Goal: Information Seeking & Learning: Check status

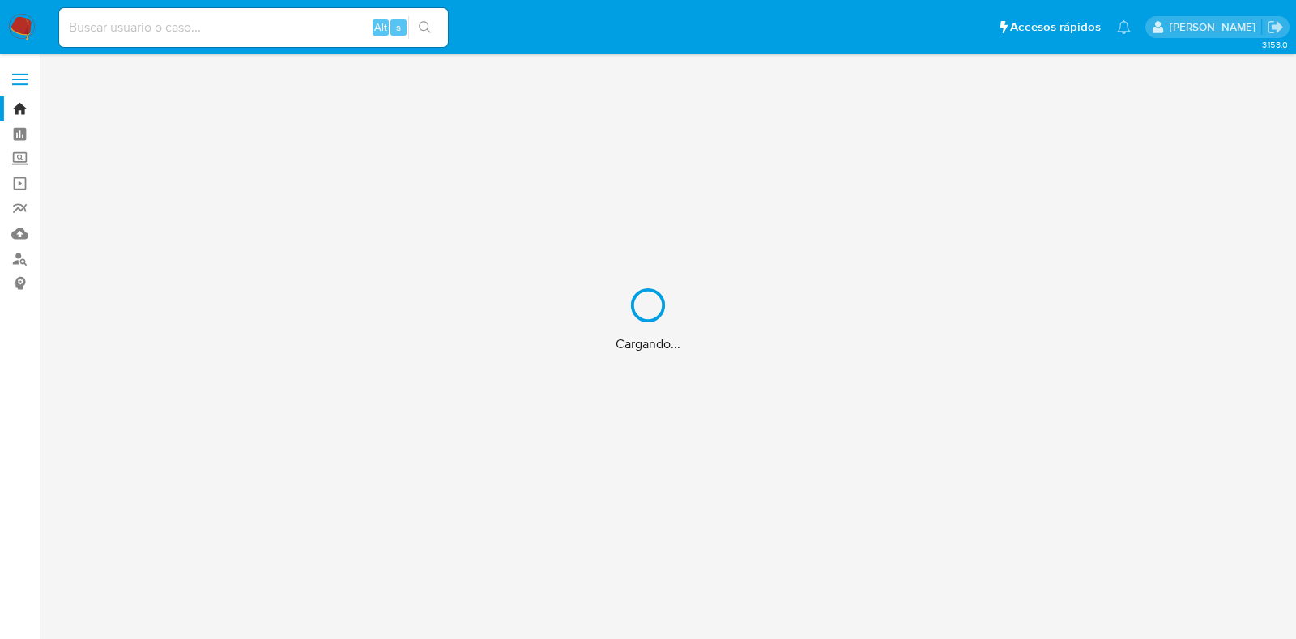
click at [191, 30] on div "Cargando..." at bounding box center [648, 319] width 1296 height 639
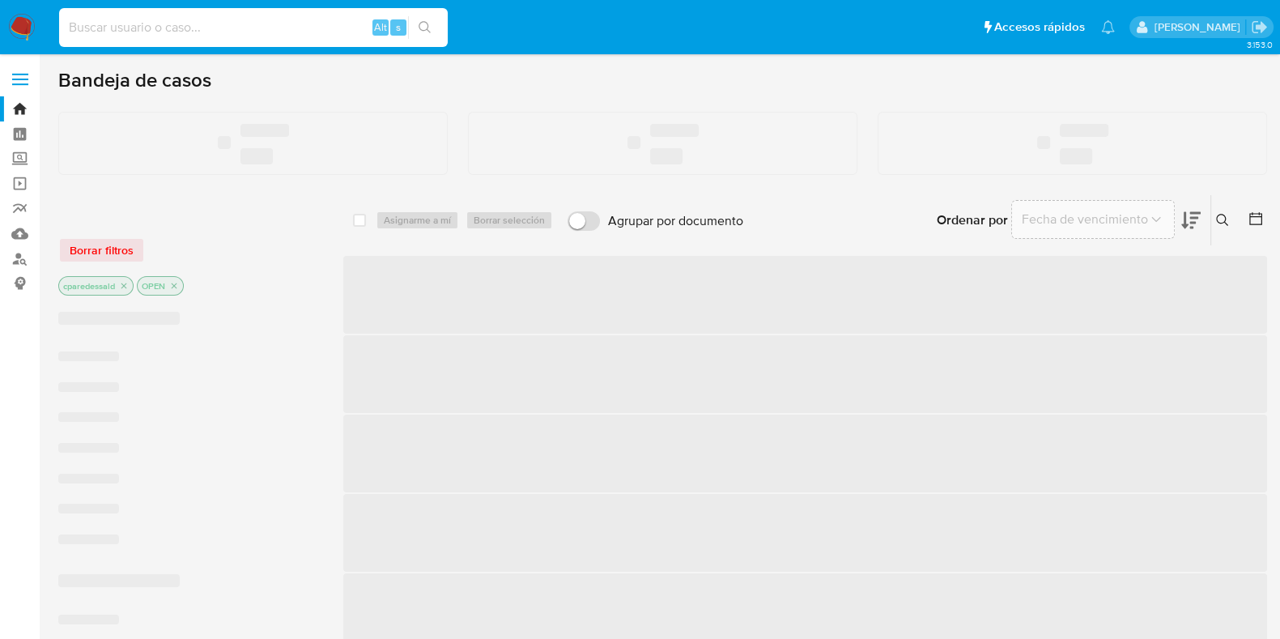
click at [153, 28] on input at bounding box center [253, 27] width 389 height 21
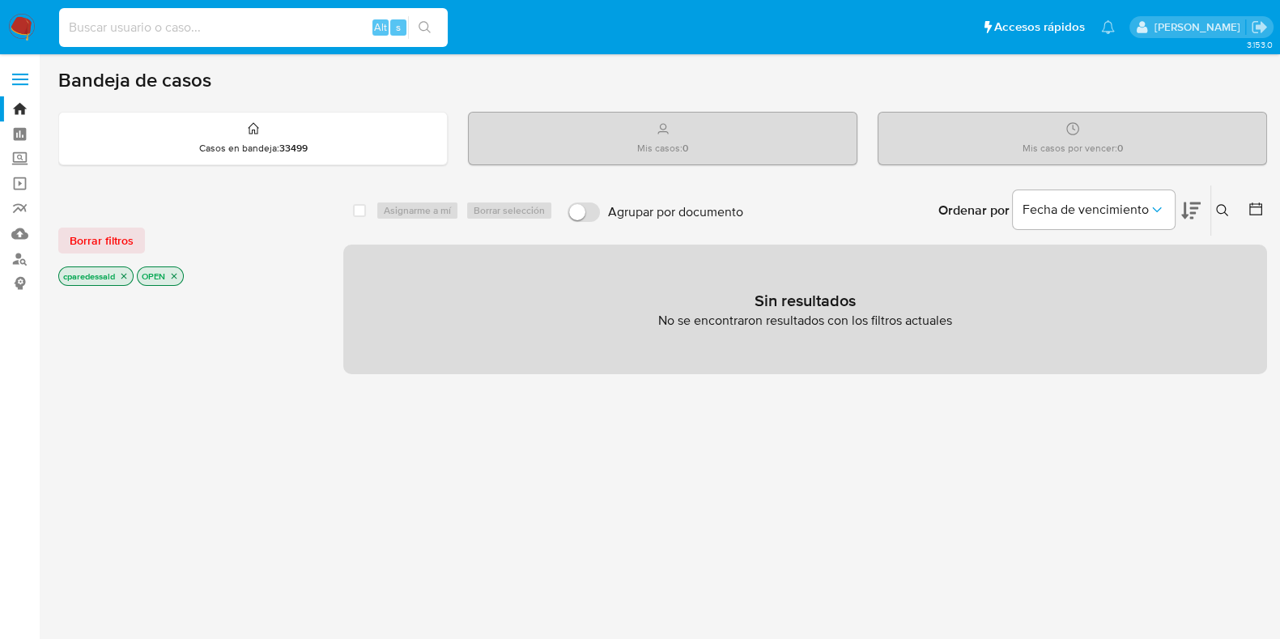
paste input "eGjDIOHSWWhWIMtbCCPvMiYg"
type input "eGjDIOHSWWhWIMtbCCPvMiYg"
click at [436, 28] on button "search-icon" at bounding box center [424, 27] width 33 height 23
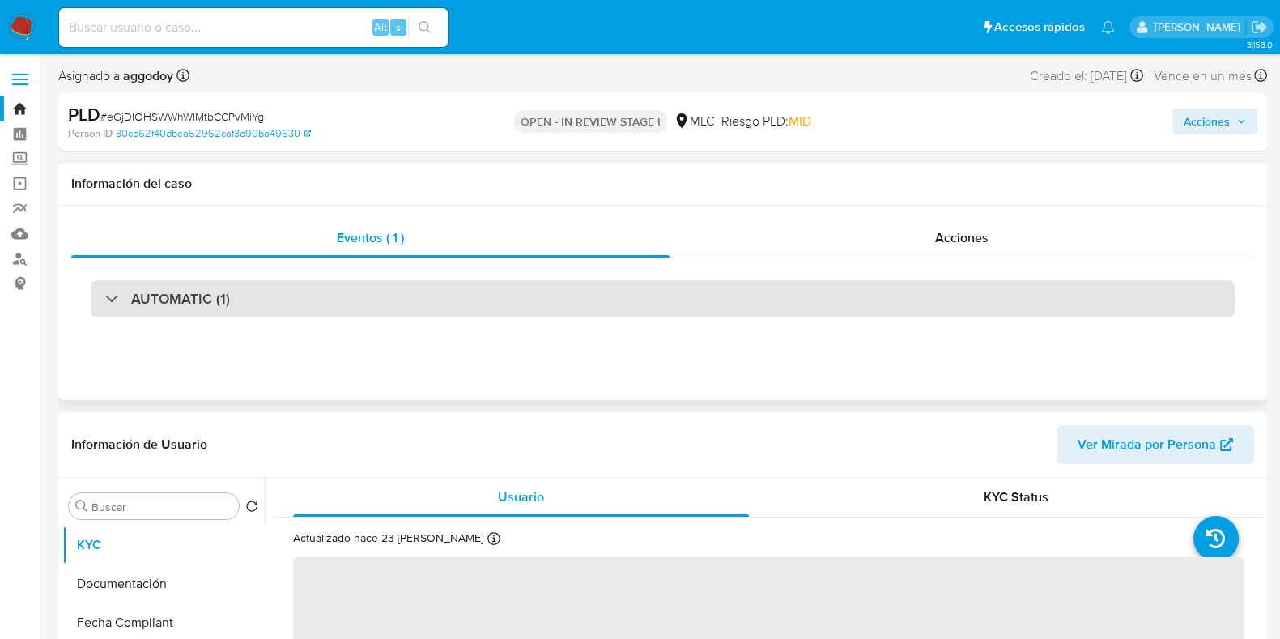
click at [258, 297] on div "AUTOMATIC (1)" at bounding box center [663, 298] width 1144 height 37
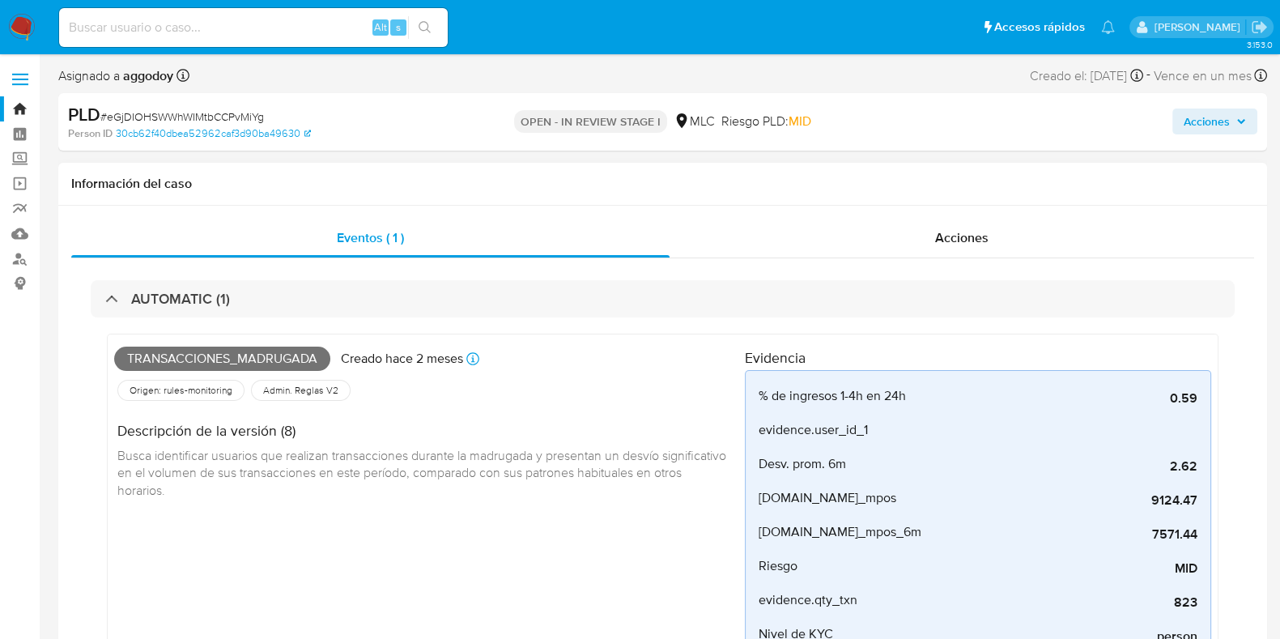
select select "10"
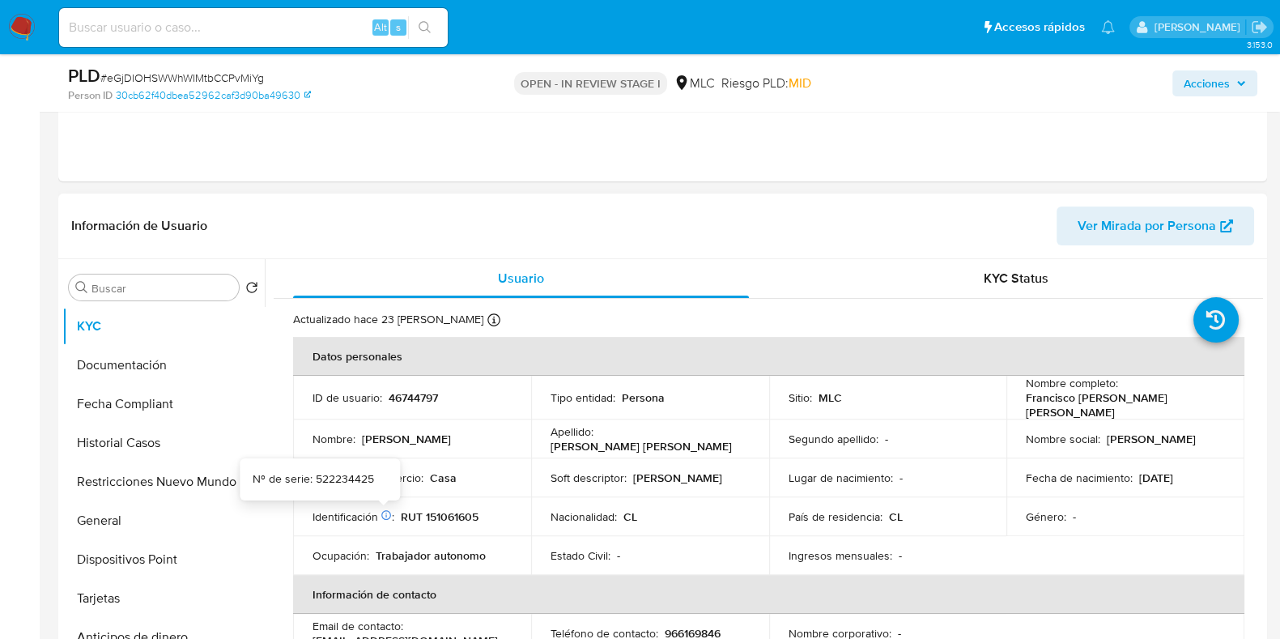
scroll to position [708, 0]
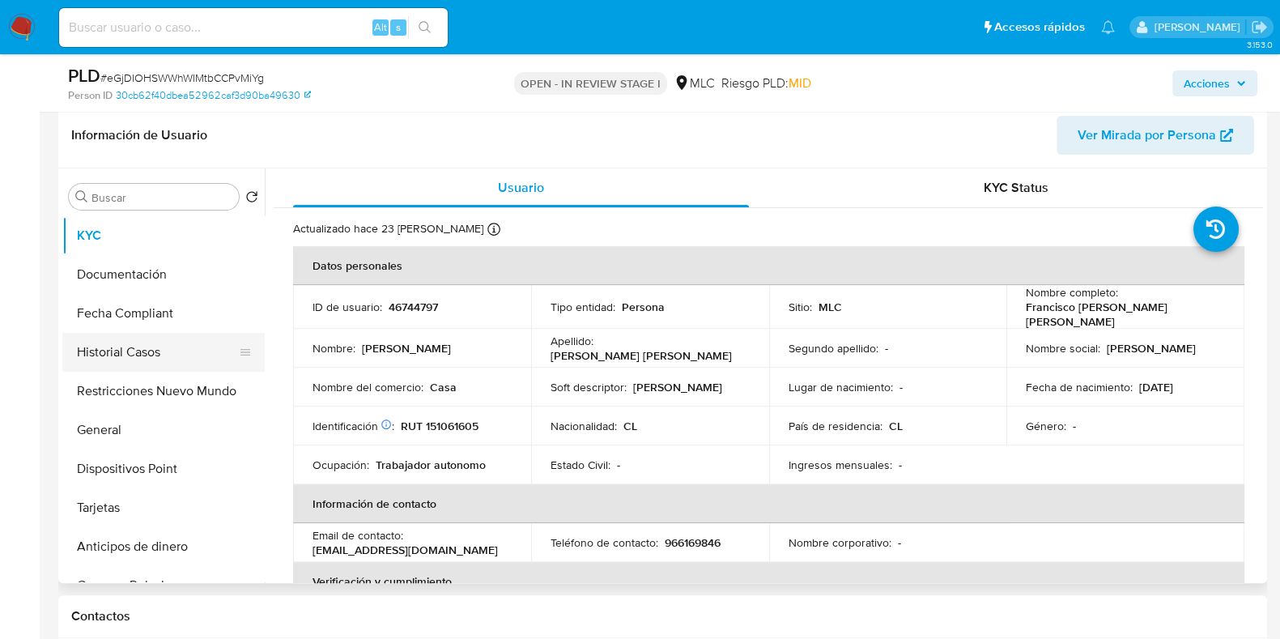
click at [142, 344] on button "Historial Casos" at bounding box center [156, 352] width 189 height 39
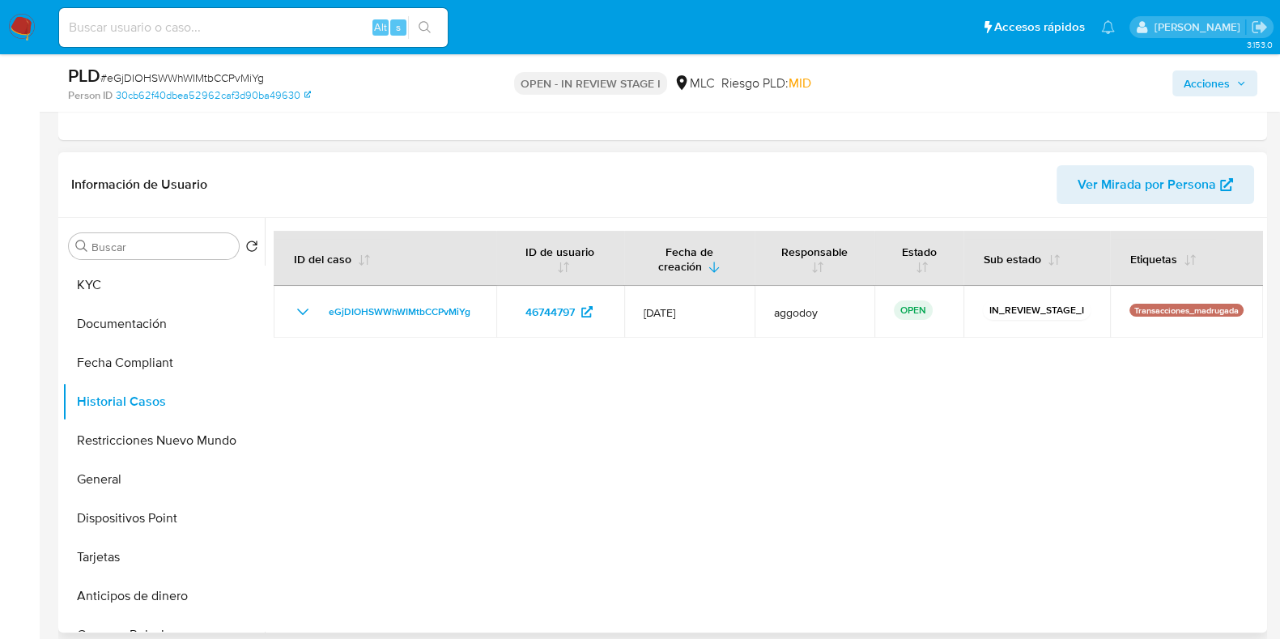
scroll to position [607, 0]
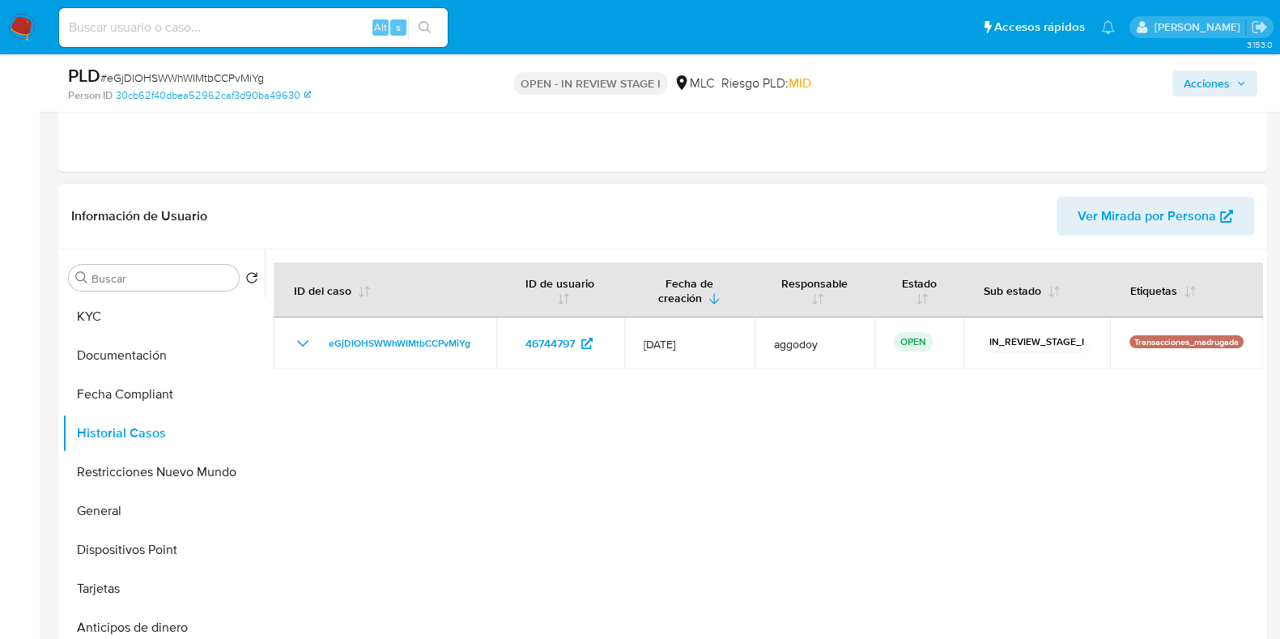
click at [1112, 215] on span "Ver Mirada por Persona" at bounding box center [1147, 216] width 138 height 39
click at [190, 24] on input at bounding box center [253, 27] width 389 height 21
paste input "TfPFnqYxet377CCpqOjLyn4T"
type input "TfPFnqYxet377CCpqOjLyn4T"
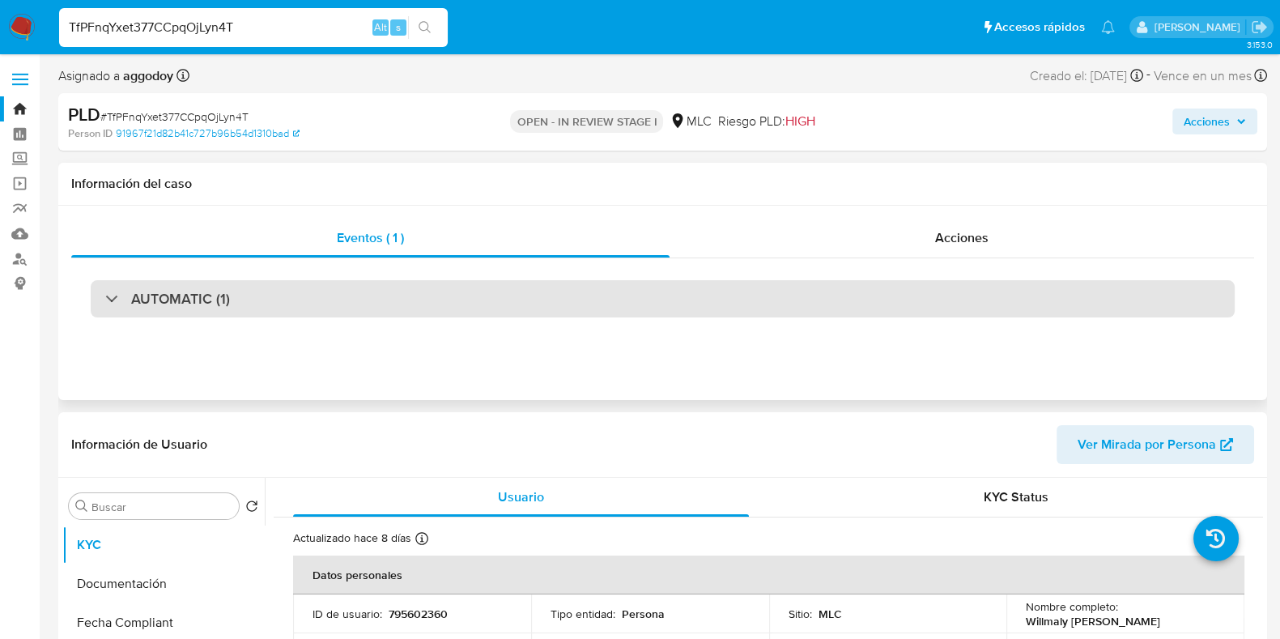
select select "10"
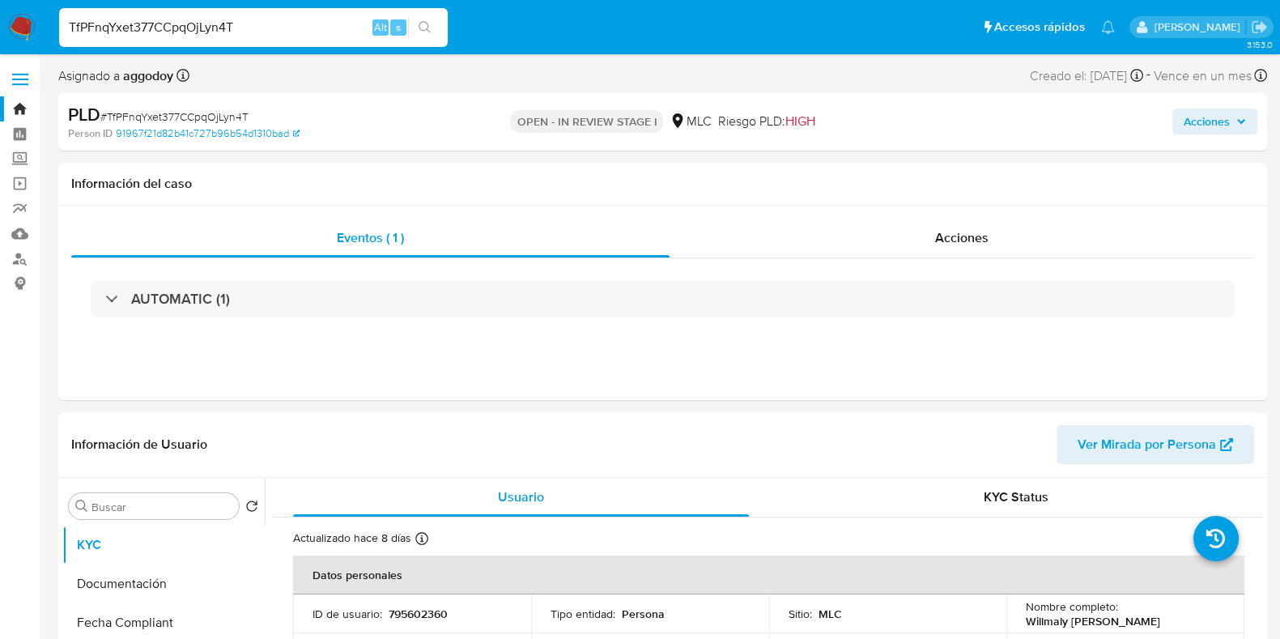
scroll to position [100, 0]
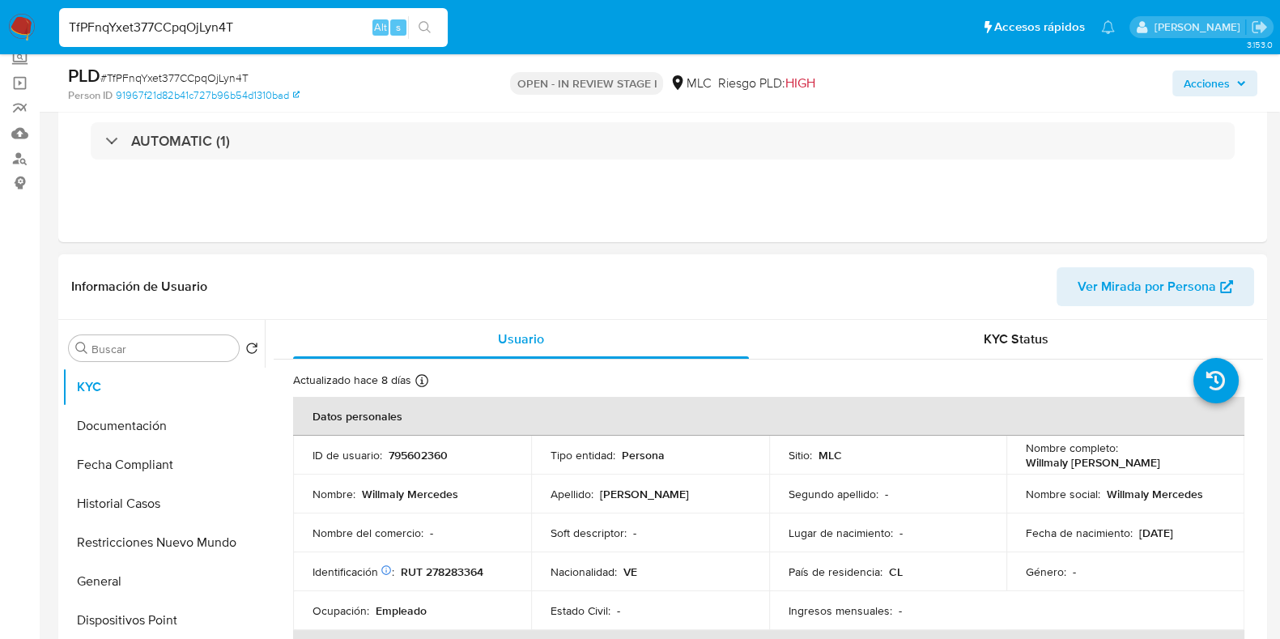
click at [1074, 283] on button "Ver Mirada por Persona" at bounding box center [1156, 286] width 198 height 39
click at [161, 495] on button "Historial Casos" at bounding box center [156, 503] width 189 height 39
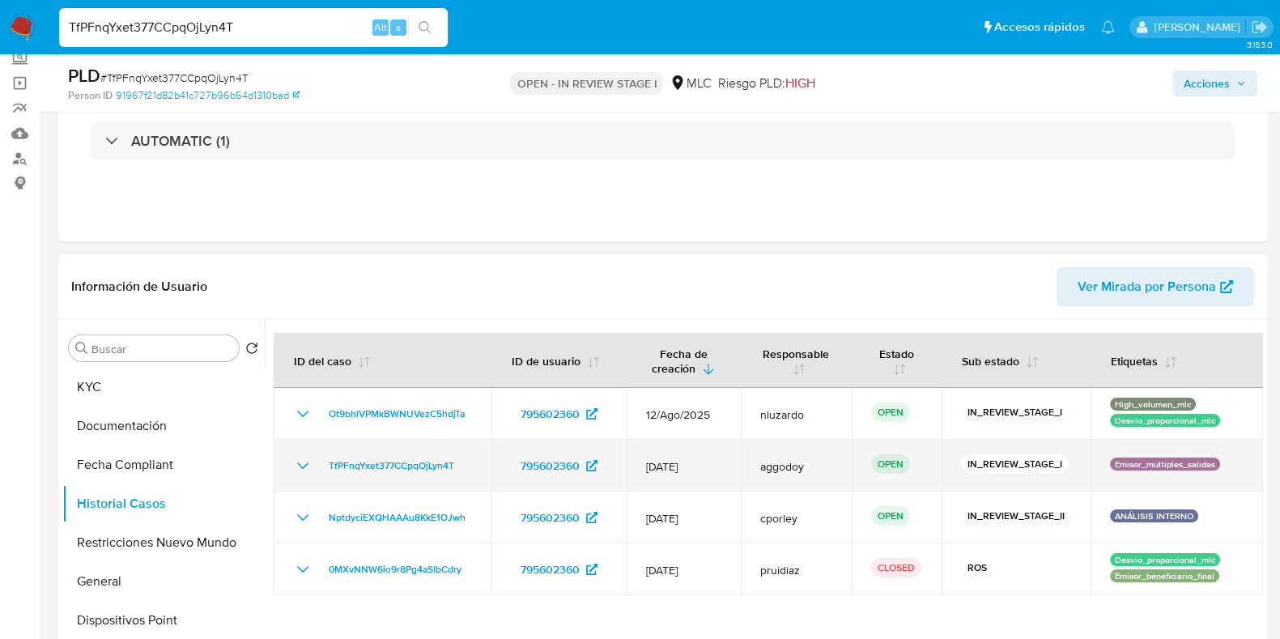
drag, startPoint x: 649, startPoint y: 462, endPoint x: 718, endPoint y: 459, distance: 69.7
click at [718, 459] on span "12/Jun/2025" at bounding box center [683, 466] width 75 height 15
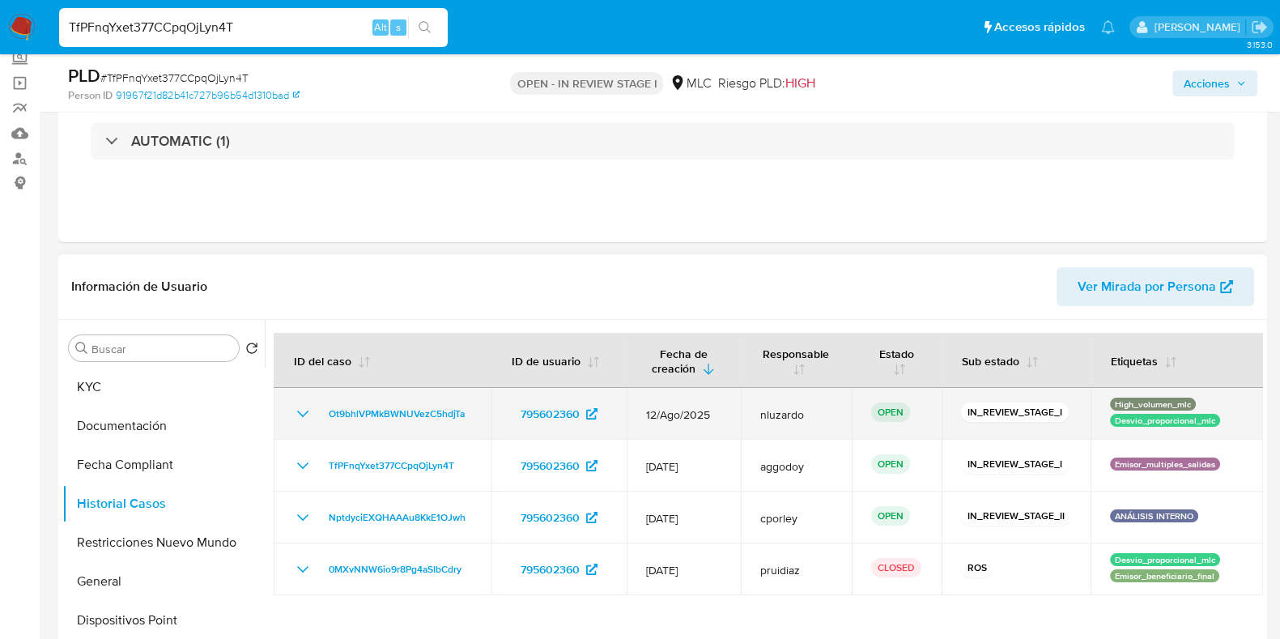
click at [304, 418] on icon "Mostrar/Ocultar" at bounding box center [302, 413] width 19 height 19
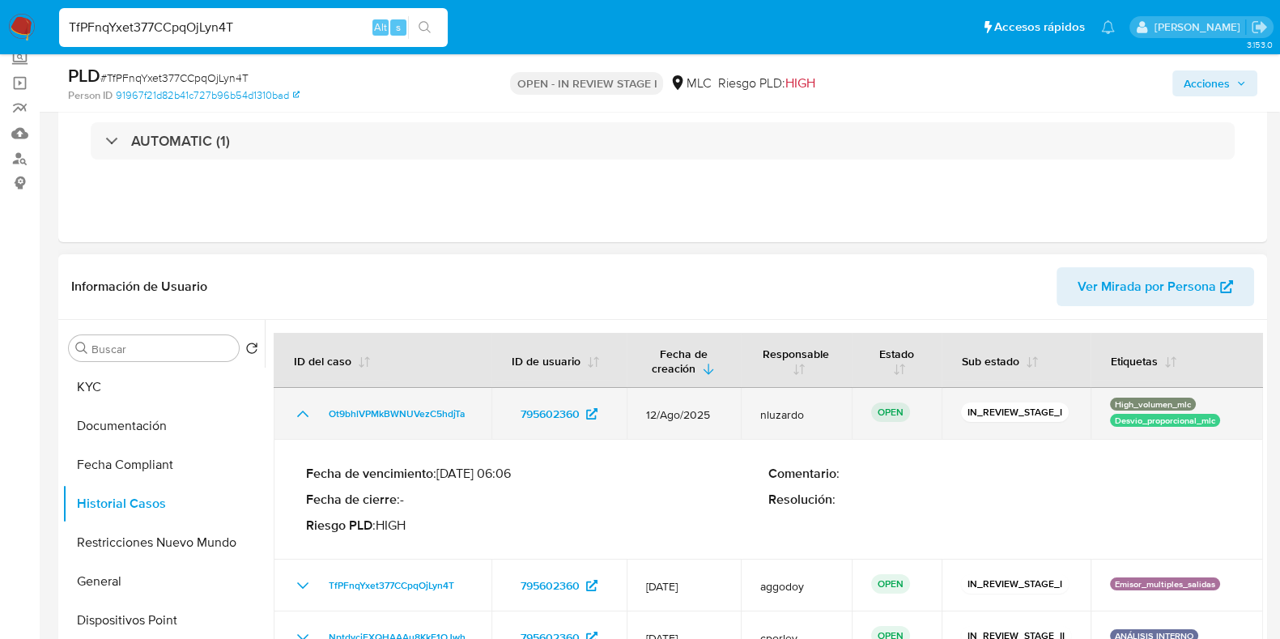
click at [303, 407] on icon "Mostrar/Ocultar" at bounding box center [302, 413] width 19 height 19
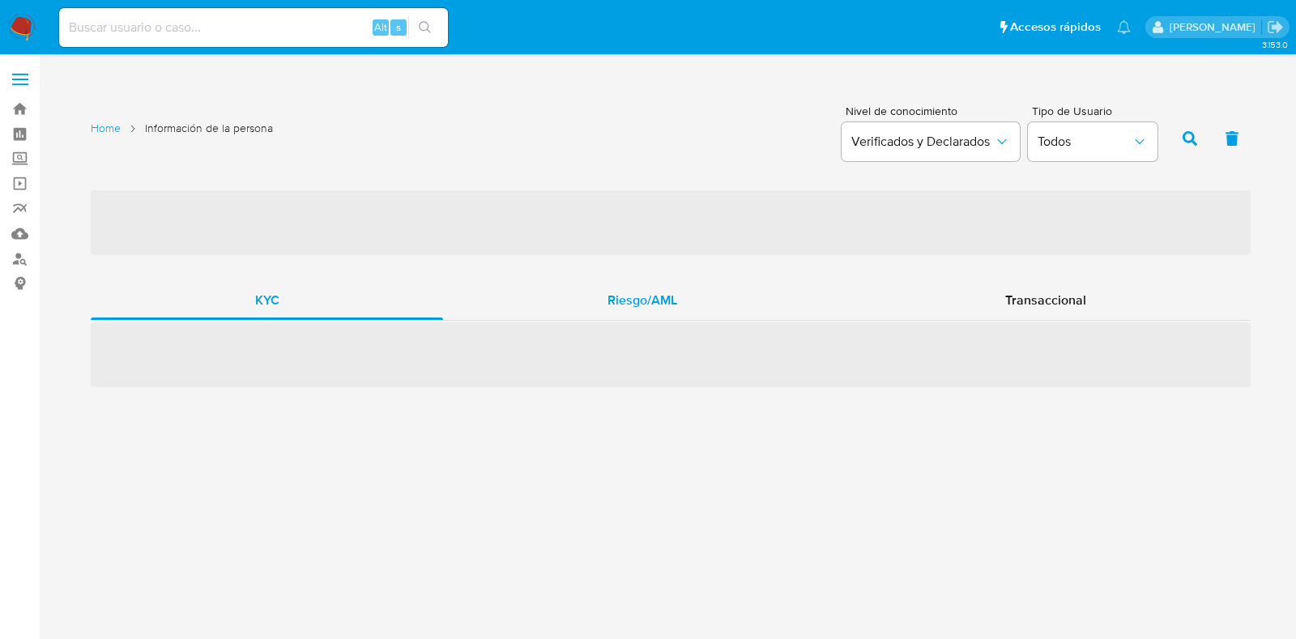
click at [657, 301] on span "Riesgo/AML" at bounding box center [642, 300] width 70 height 19
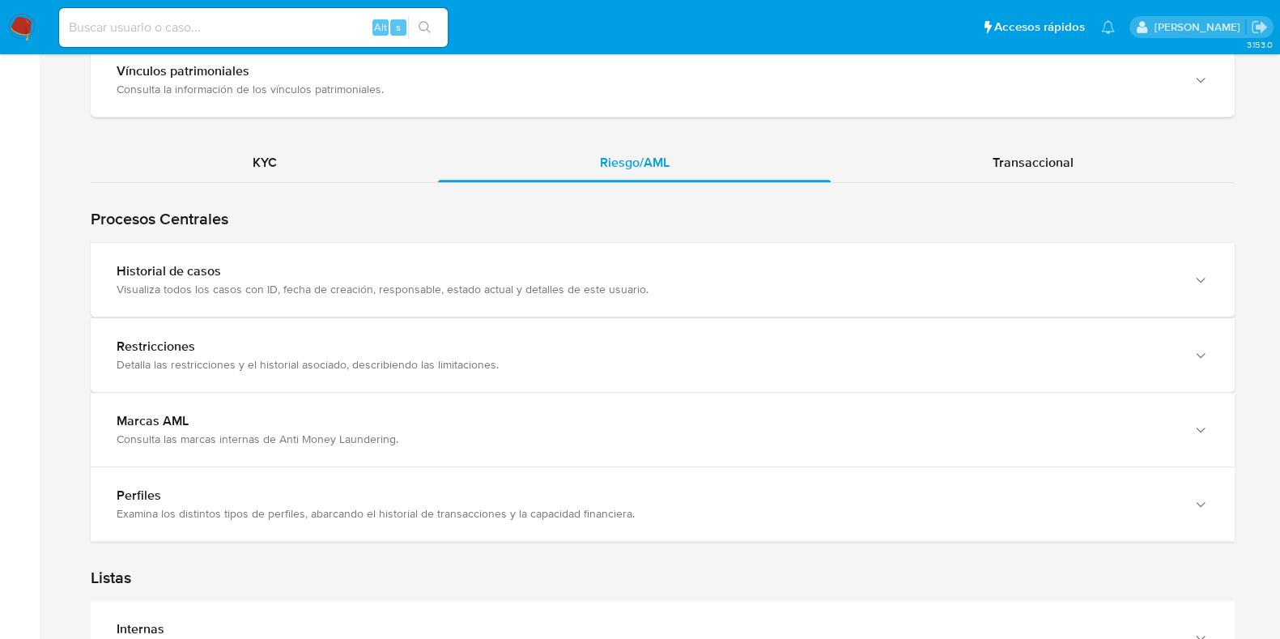
scroll to position [1416, 0]
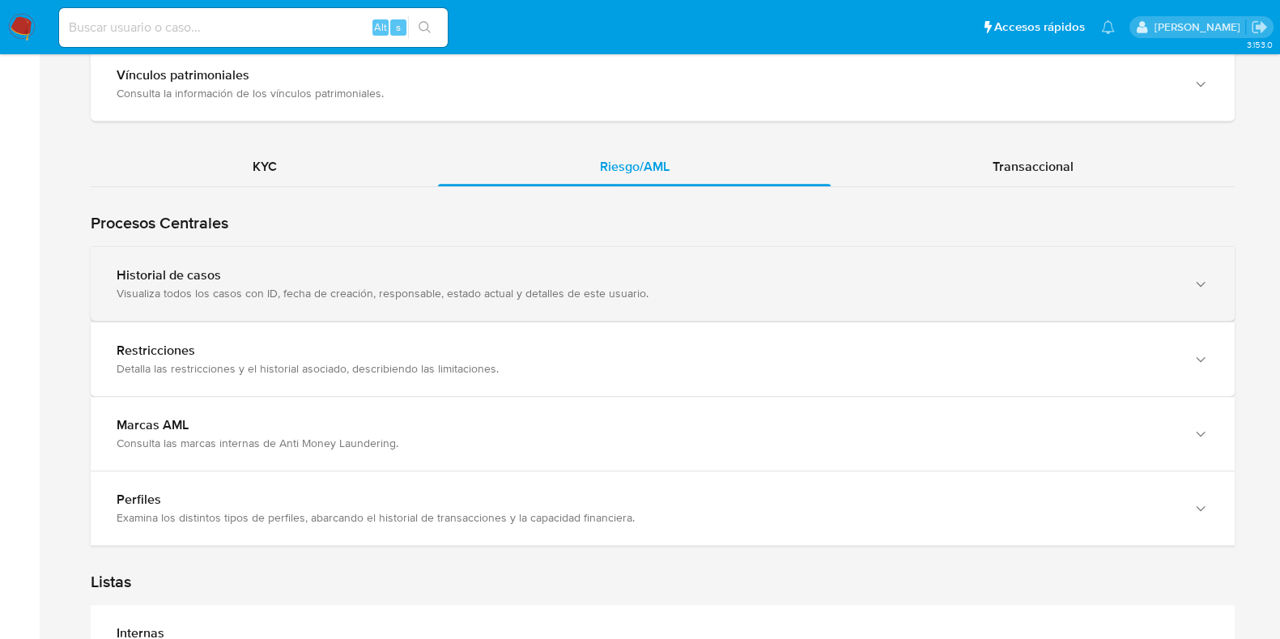
click at [428, 267] on div "Historial de casos" at bounding box center [647, 275] width 1060 height 16
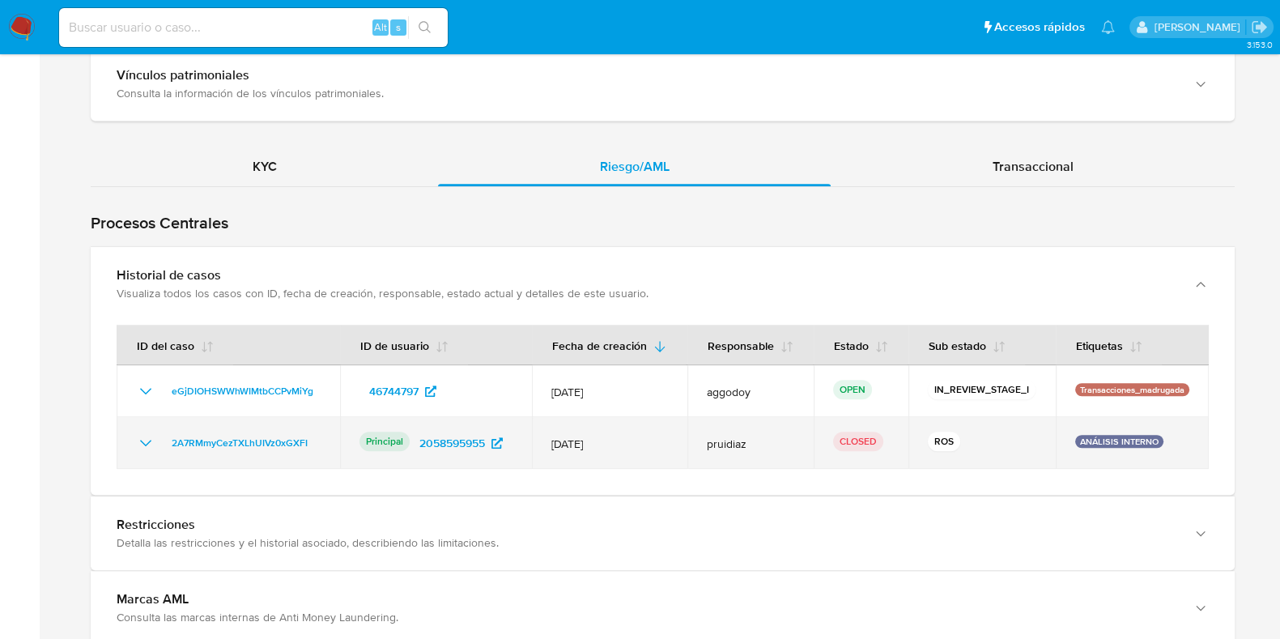
drag, startPoint x: 559, startPoint y: 443, endPoint x: 622, endPoint y: 444, distance: 63.2
click at [622, 444] on span "12/May/2025" at bounding box center [609, 443] width 116 height 15
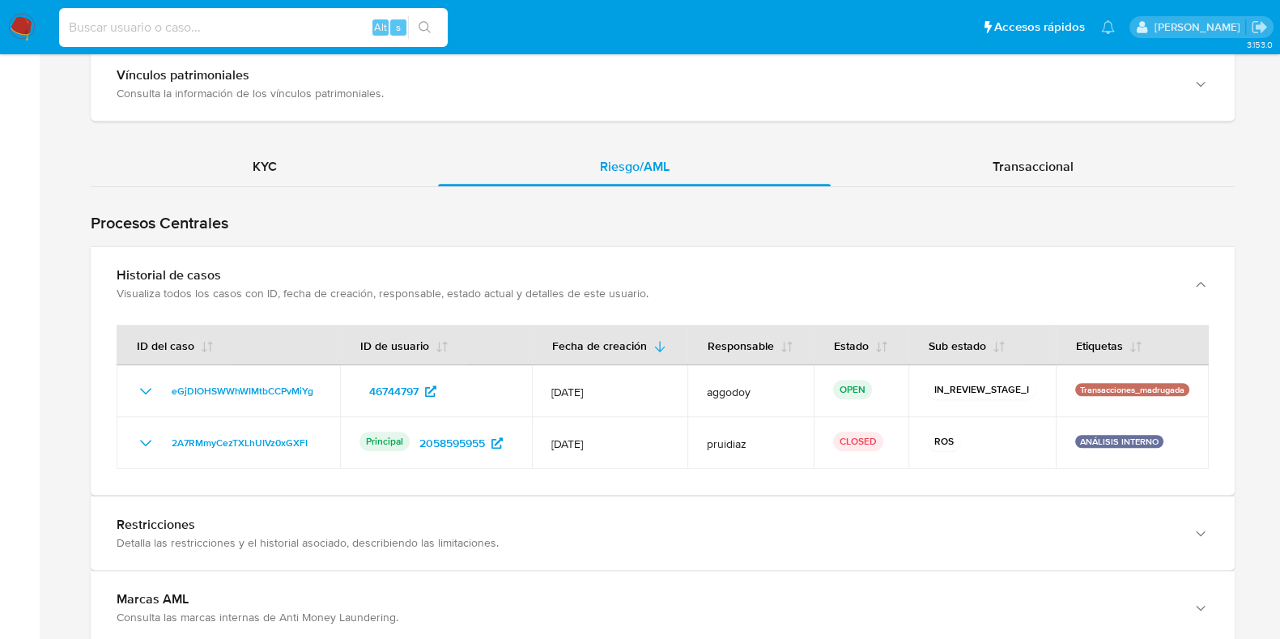
click at [209, 36] on input at bounding box center [253, 27] width 389 height 21
paste input "qElVKEmZai760SXG3gVSDHqL"
type input "qElVKEmZai760SXG3gVSDHqL"
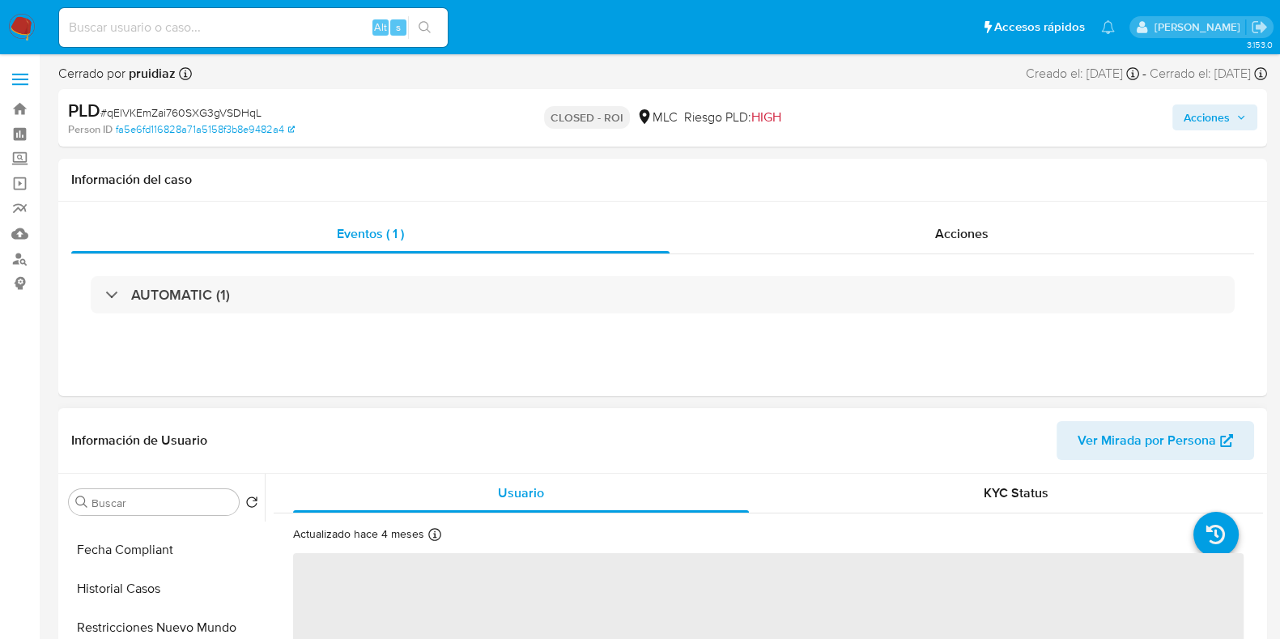
scroll to position [100, 0]
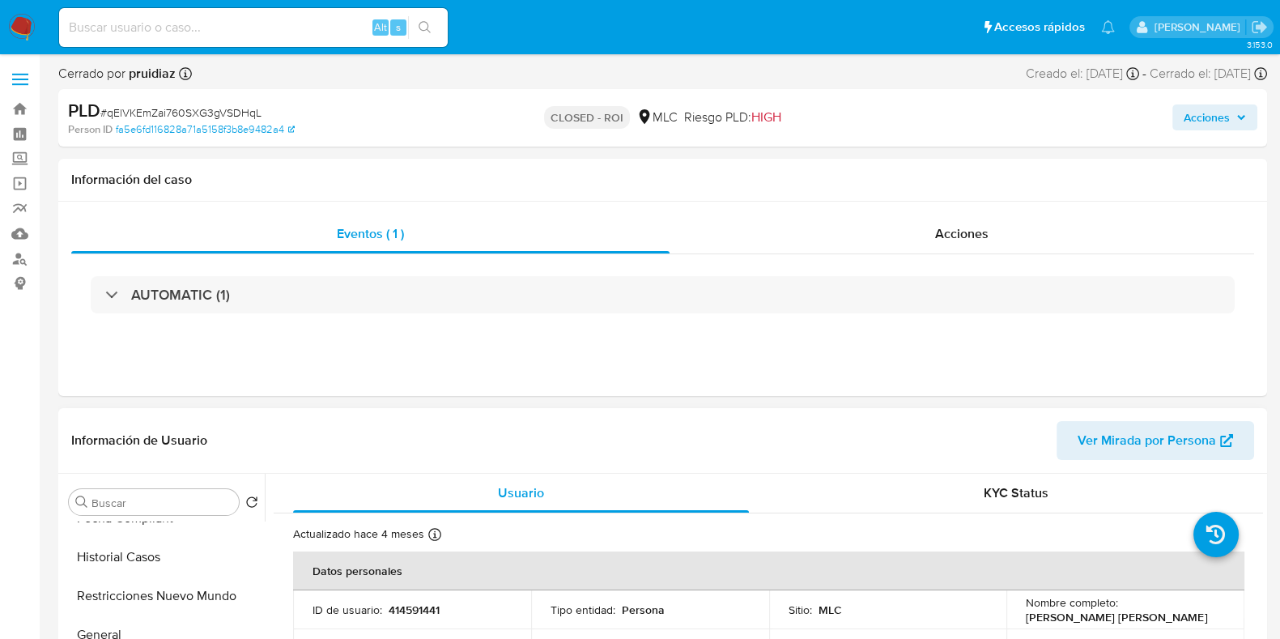
click at [1130, 454] on span "Ver Mirada por Persona" at bounding box center [1147, 440] width 138 height 39
select select "10"
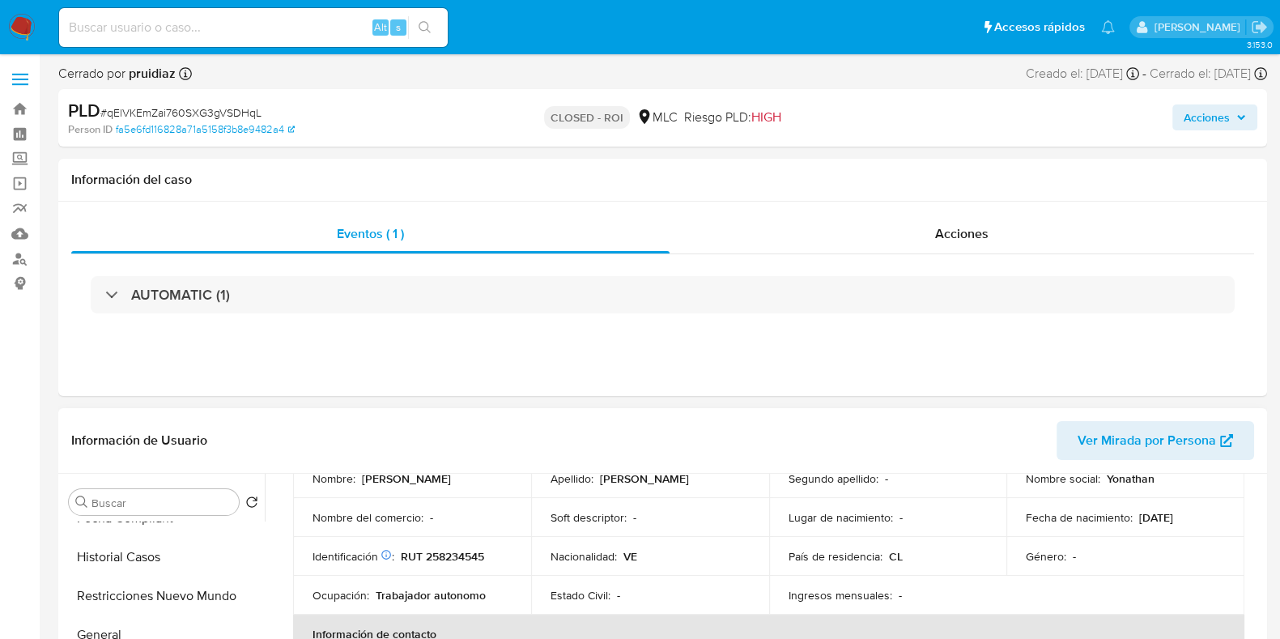
scroll to position [202, 0]
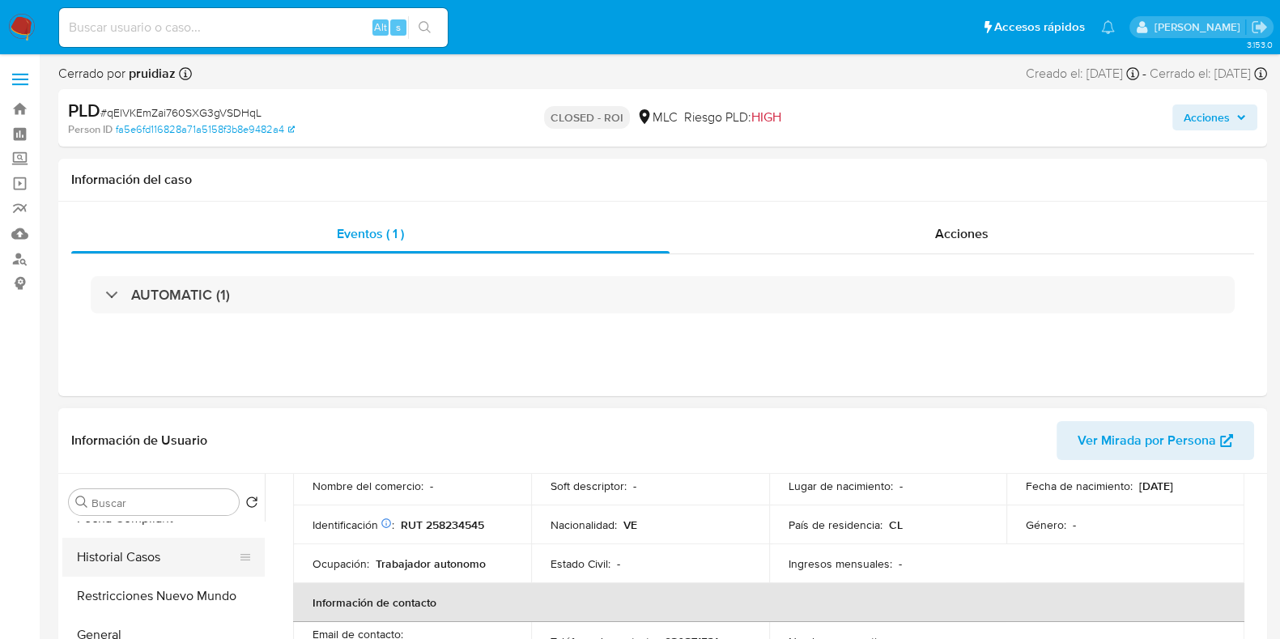
click at [146, 568] on button "Historial Casos" at bounding box center [156, 557] width 189 height 39
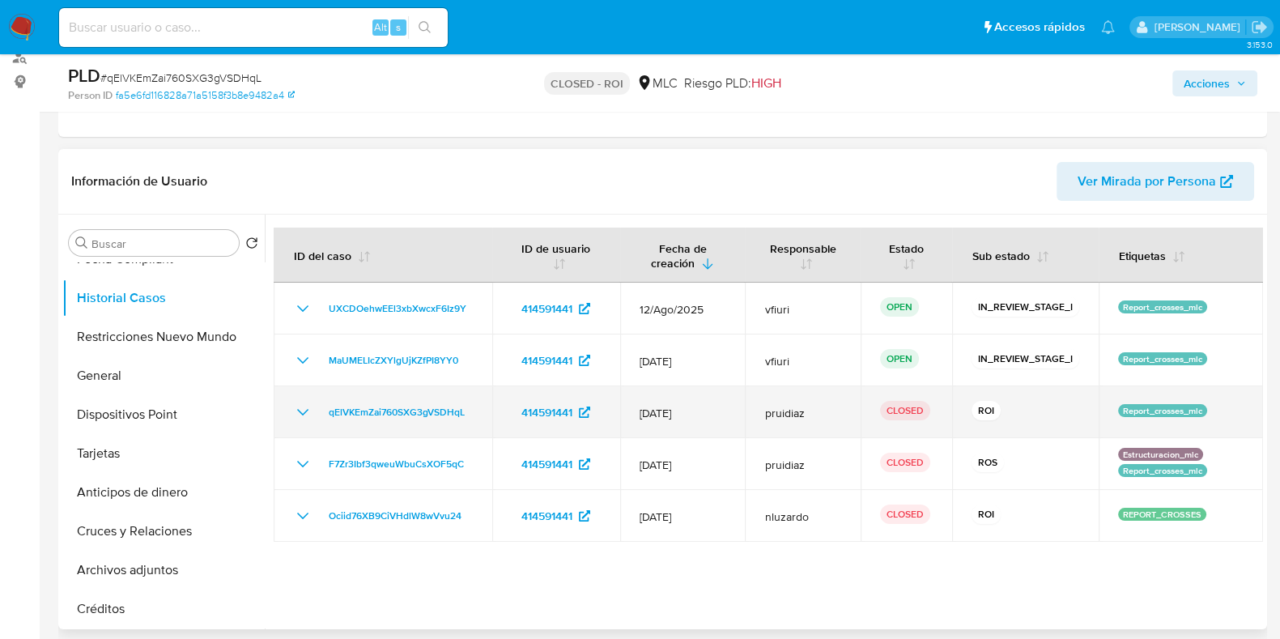
drag, startPoint x: 653, startPoint y: 407, endPoint x: 709, endPoint y: 406, distance: 56.7
click at [709, 406] on span "12/Jun/2025" at bounding box center [683, 413] width 87 height 15
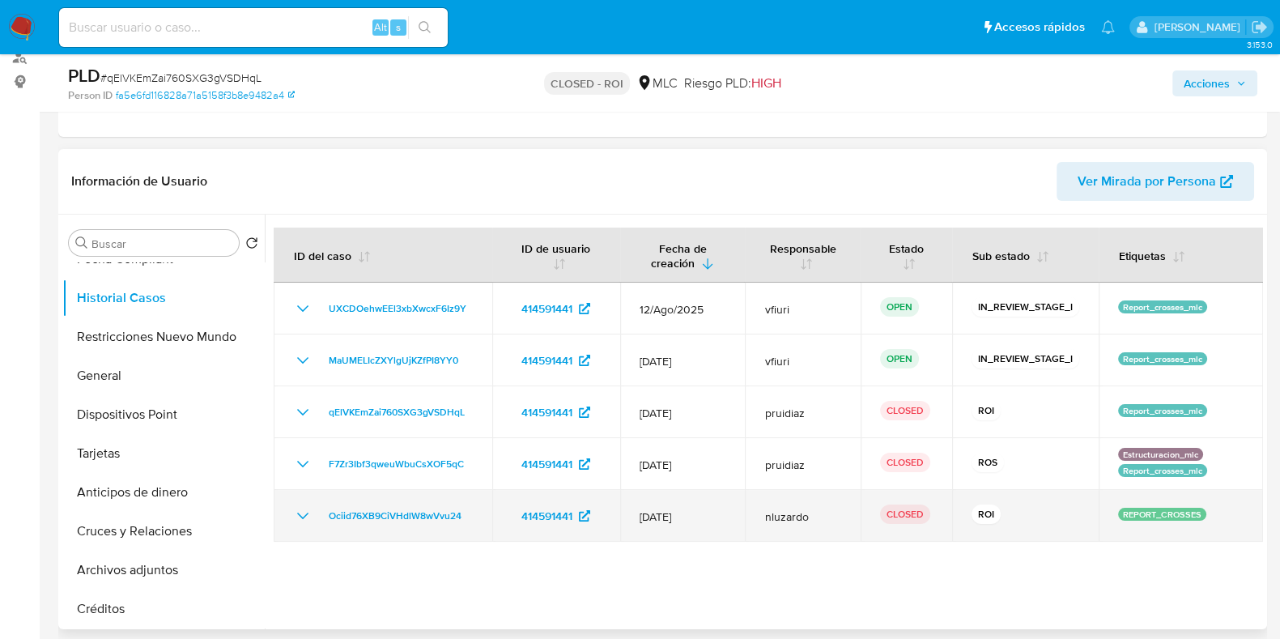
drag, startPoint x: 644, startPoint y: 457, endPoint x: 1200, endPoint y: 522, distance: 560.2
click at [1200, 522] on tbody "UXCDOehwEEl3xbXwcxF6Iz9Y 414591441 12/Ago/2025 vfiuri OPEN IN_REVIEW_STAGE_I Re…" at bounding box center [769, 412] width 990 height 259
click at [1199, 522] on td "REPORT_CROSSES" at bounding box center [1181, 516] width 164 height 52
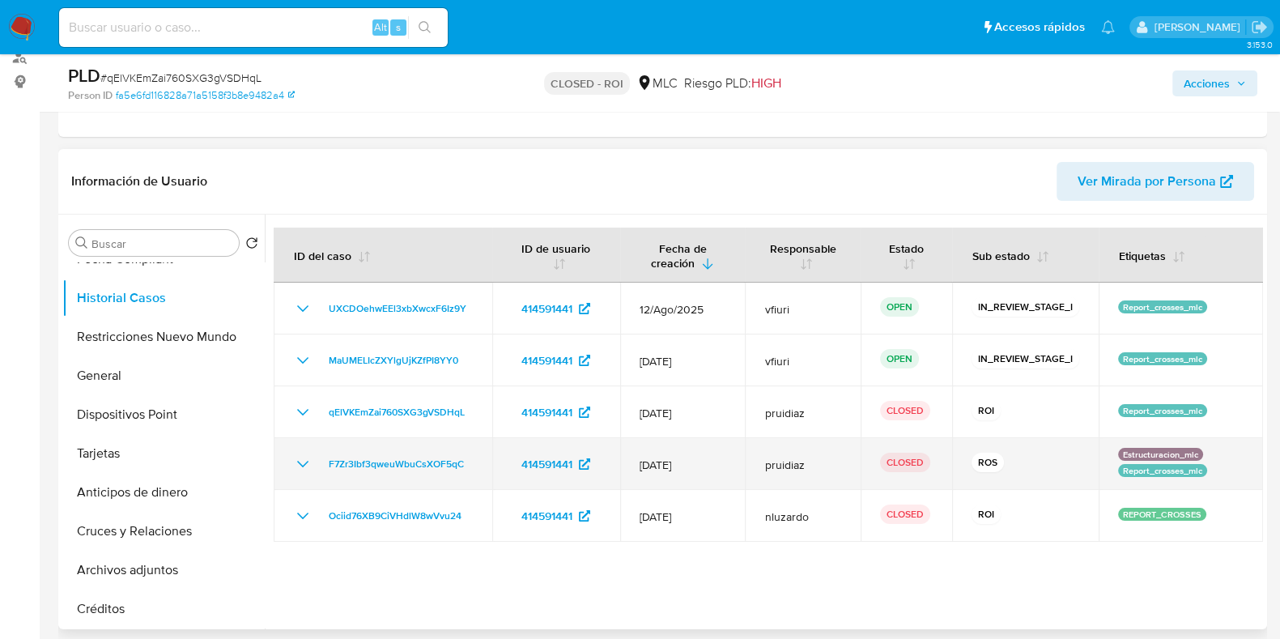
drag, startPoint x: 1178, startPoint y: 517, endPoint x: 620, endPoint y: 466, distance: 561.0
click at [620, 466] on tbody "UXCDOehwEEl3xbXwcxF6Iz9Y 414591441 12/Ago/2025 vfiuri OPEN IN_REVIEW_STAGE_I Re…" at bounding box center [769, 412] width 990 height 259
click at [648, 466] on span "12/May/2025" at bounding box center [683, 465] width 87 height 15
click at [296, 462] on icon "Mostrar/Ocultar" at bounding box center [302, 463] width 19 height 19
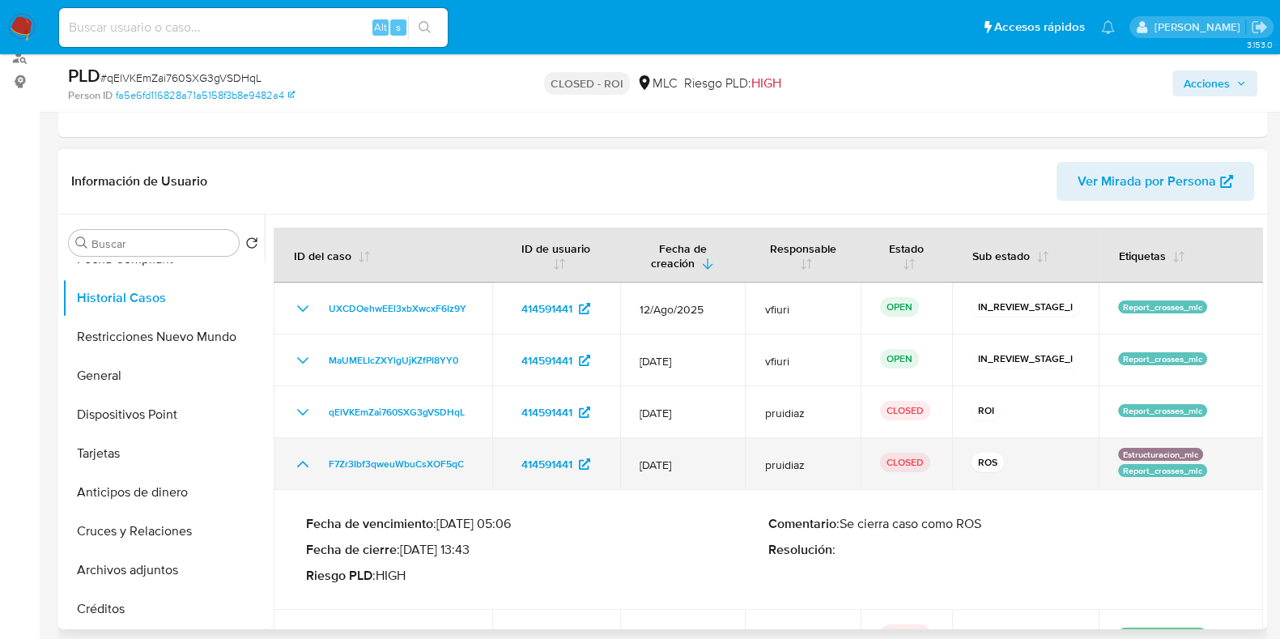
click at [296, 462] on icon "Mostrar/Ocultar" at bounding box center [302, 463] width 19 height 19
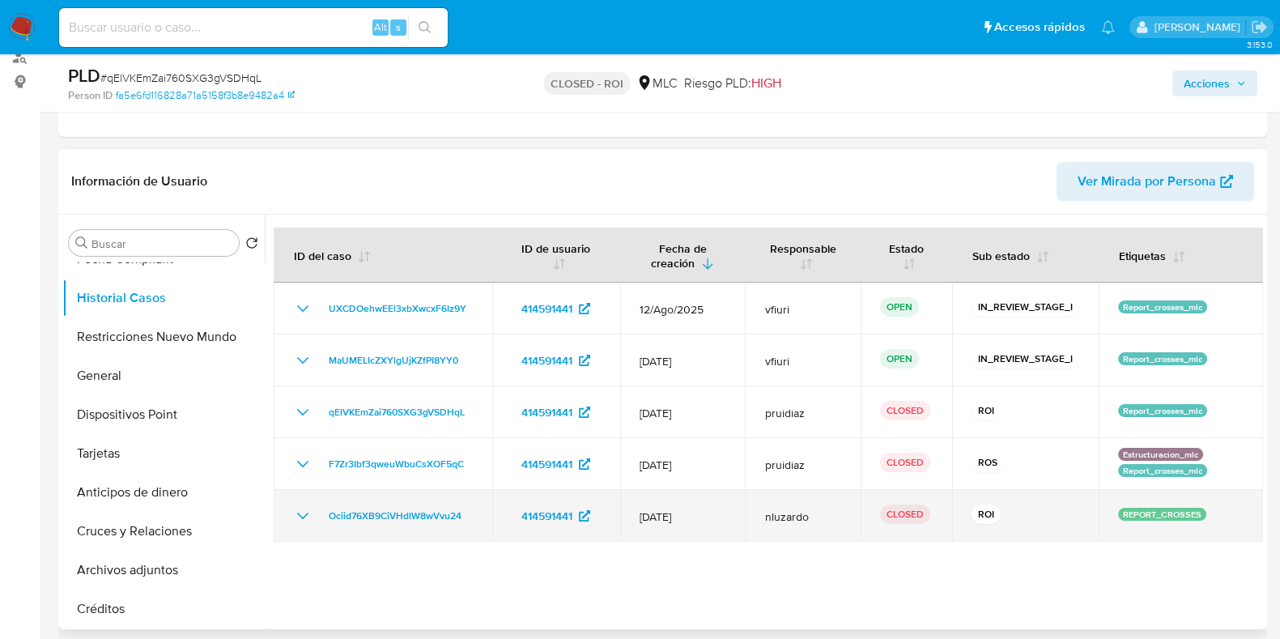
click at [296, 512] on icon "Mostrar/Ocultar" at bounding box center [302, 515] width 19 height 19
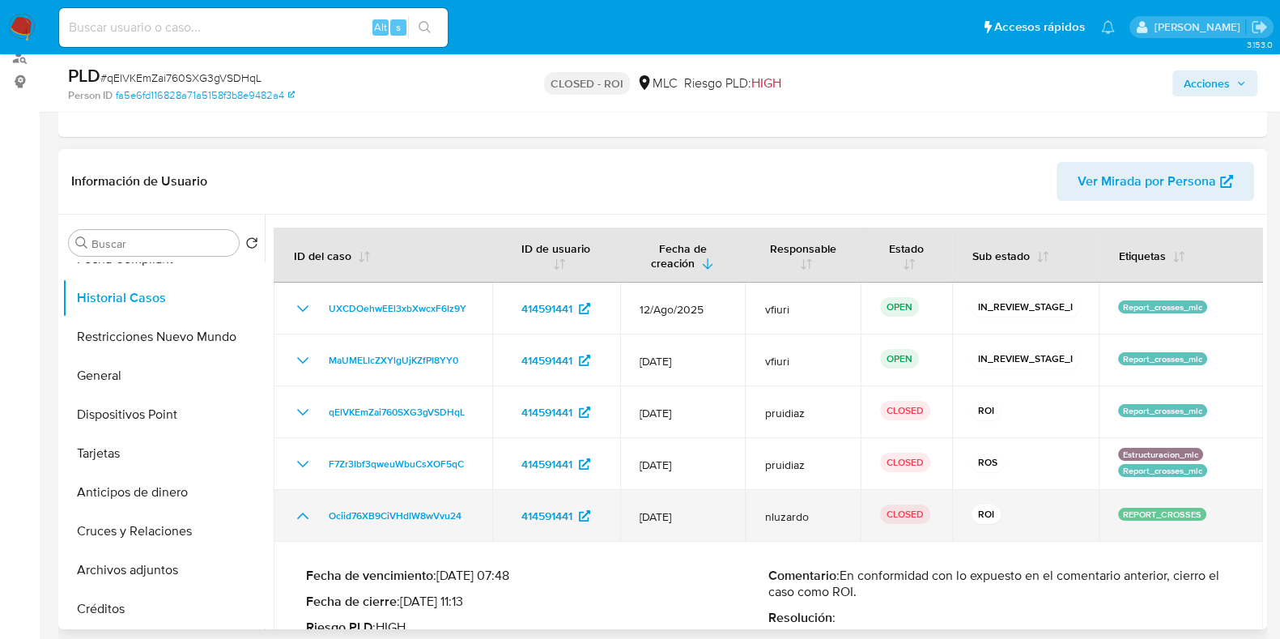
click at [296, 512] on icon "Mostrar/Ocultar" at bounding box center [302, 515] width 19 height 19
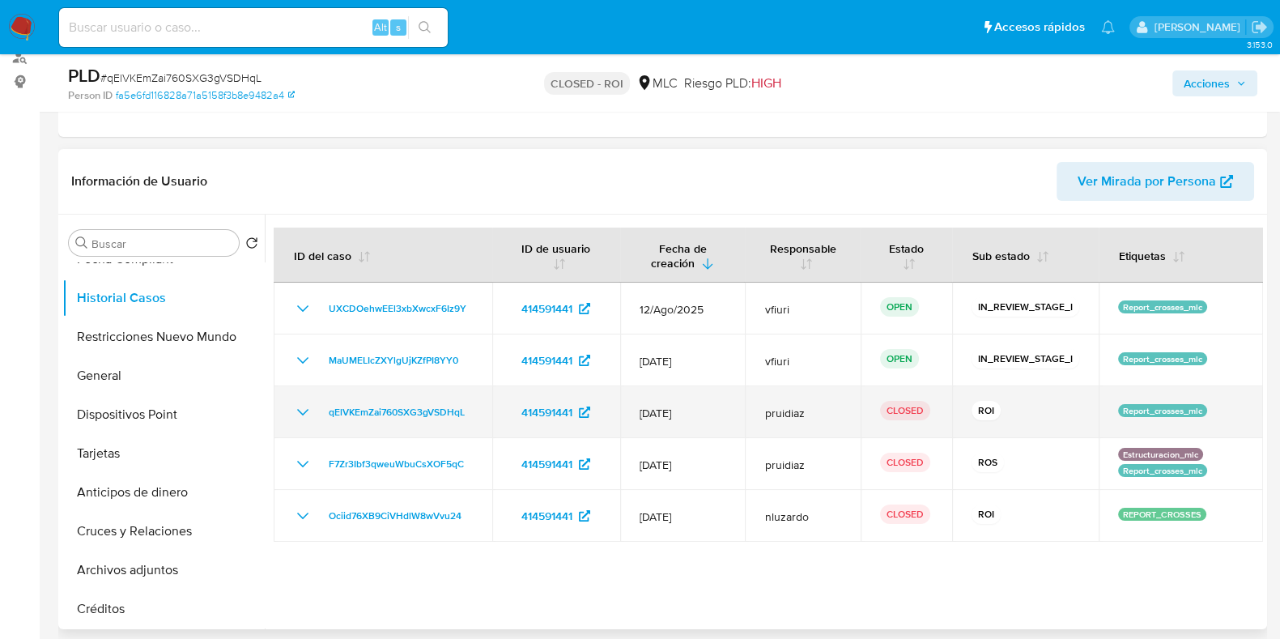
click at [304, 417] on icon "Mostrar/Ocultar" at bounding box center [302, 411] width 19 height 19
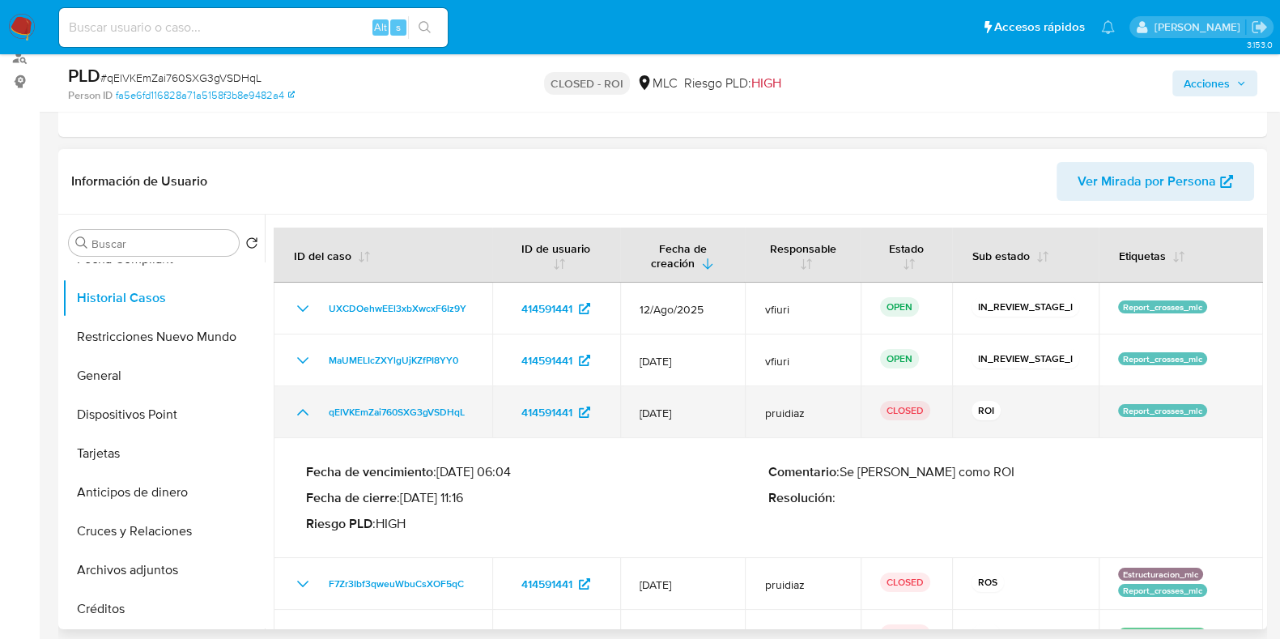
click at [304, 417] on icon "Mostrar/Ocultar" at bounding box center [302, 411] width 19 height 19
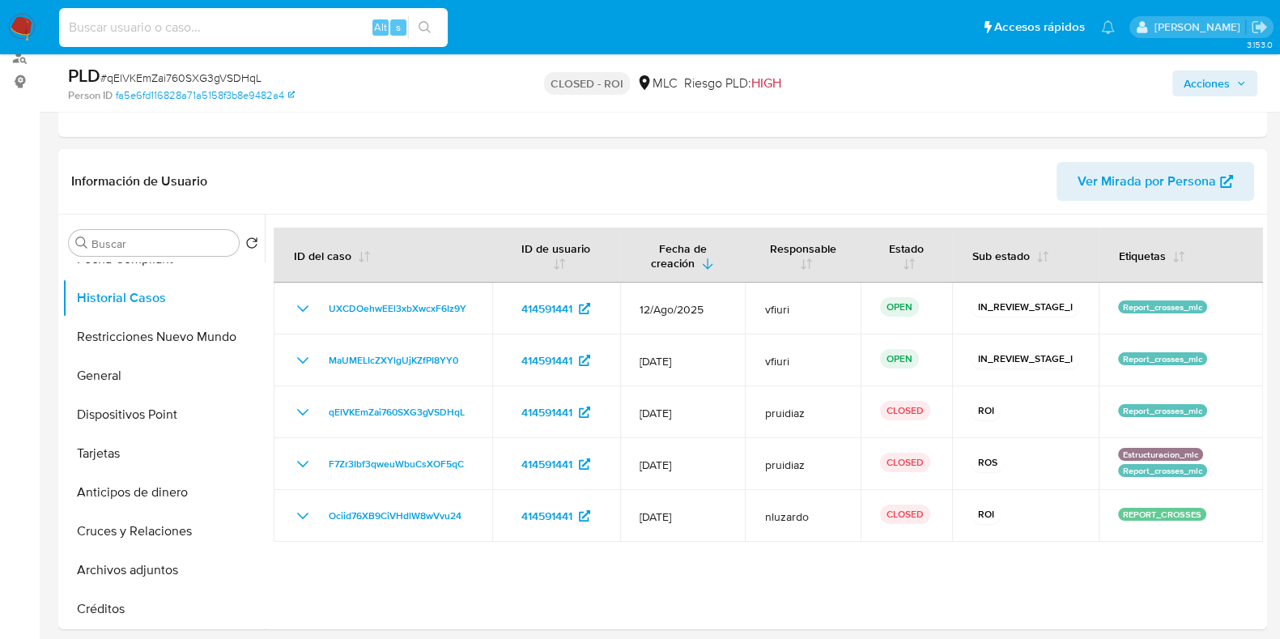
click at [193, 26] on input at bounding box center [253, 27] width 389 height 21
paste input "0RNxaHiV0baJc7aKjoaR8pYA"
type input "0RNxaHiV0baJc7aKjoaR8pYA"
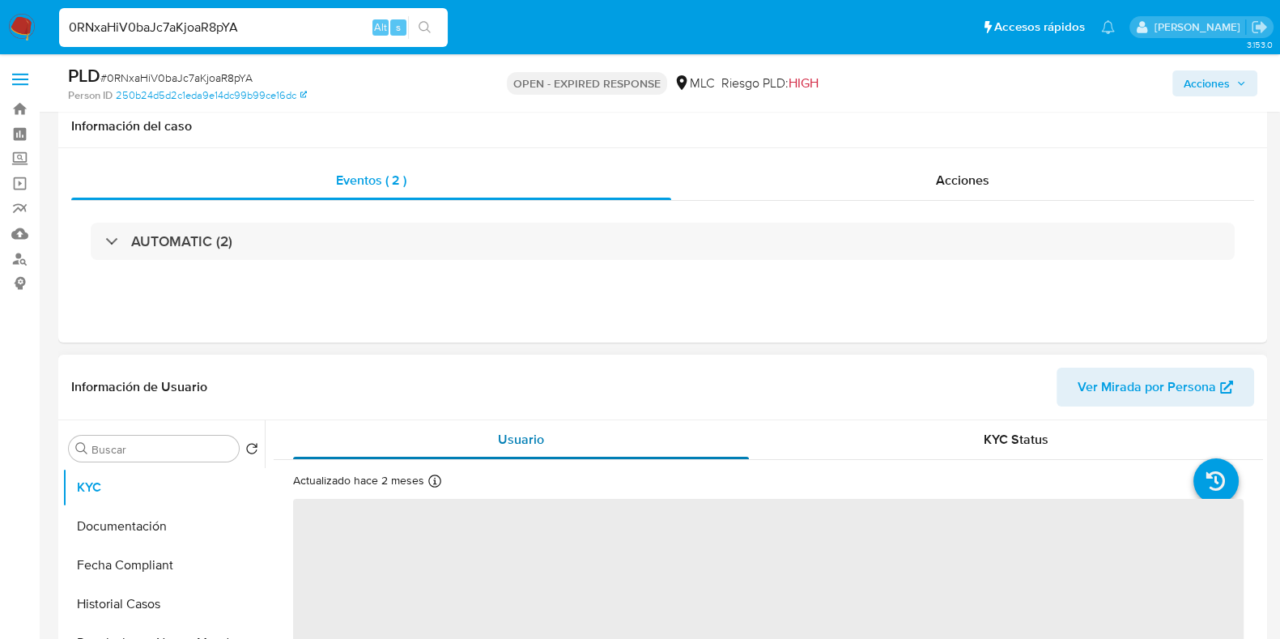
scroll to position [100, 0]
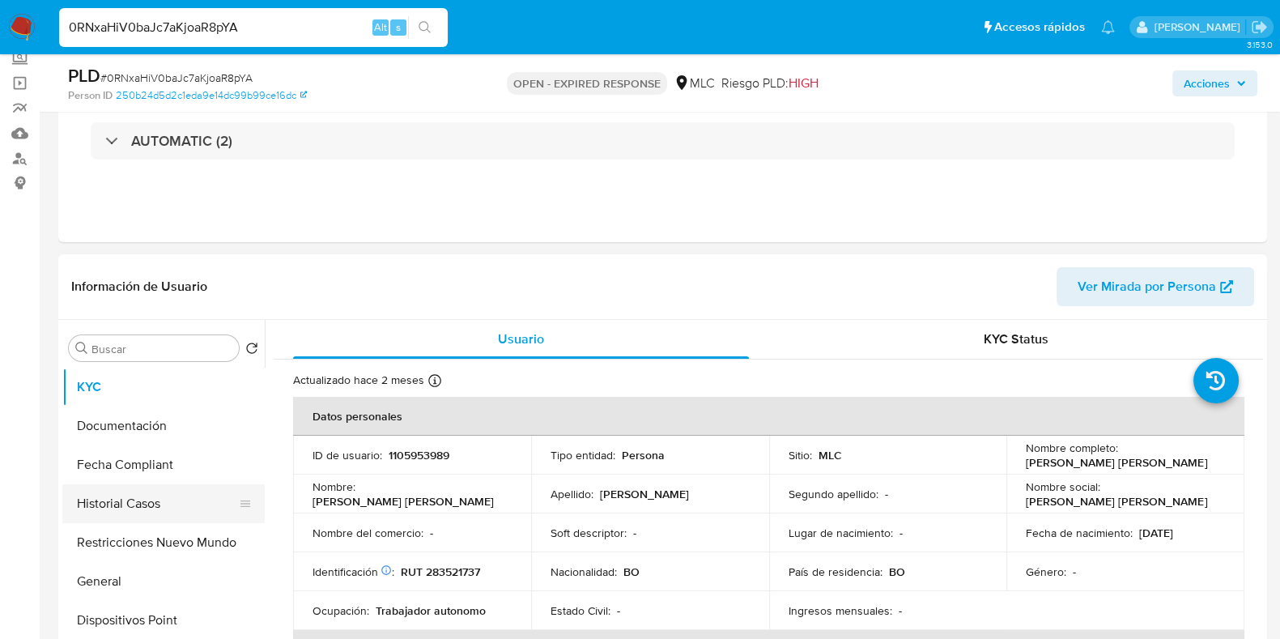
select select "10"
click at [166, 487] on button "Historial Casos" at bounding box center [156, 503] width 189 height 39
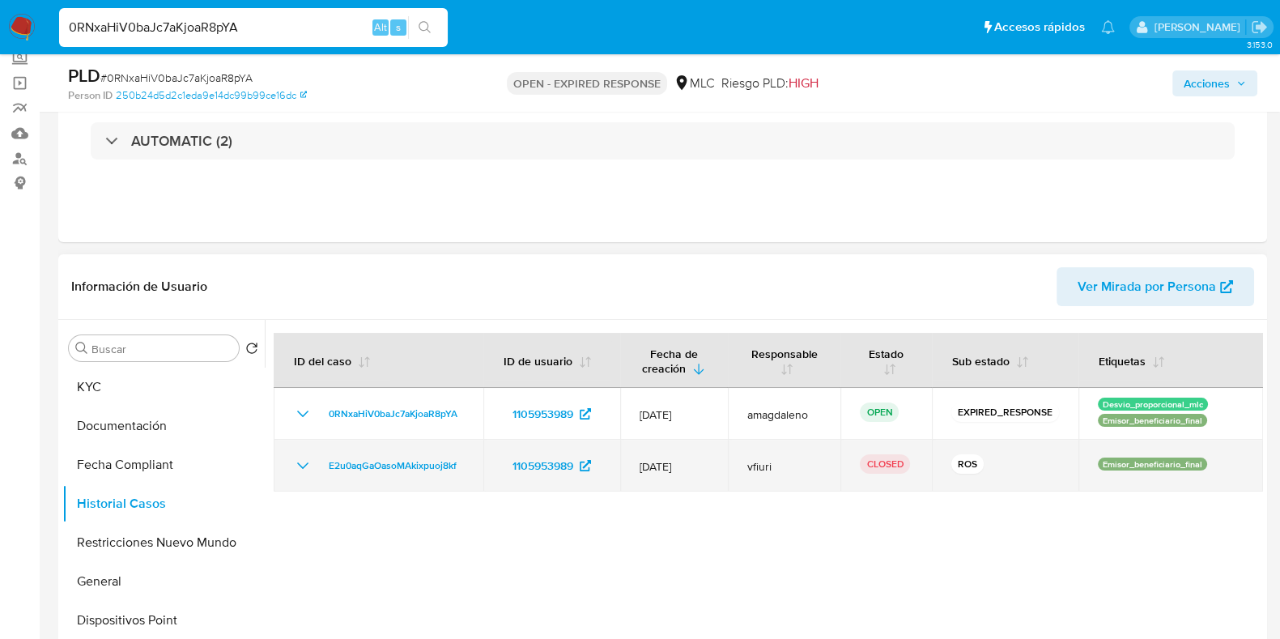
drag, startPoint x: 652, startPoint y: 466, endPoint x: 696, endPoint y: 466, distance: 44.5
click at [696, 466] on span "12/May/2025" at bounding box center [674, 466] width 69 height 15
click at [294, 462] on icon "Mostrar/Ocultar" at bounding box center [302, 465] width 19 height 19
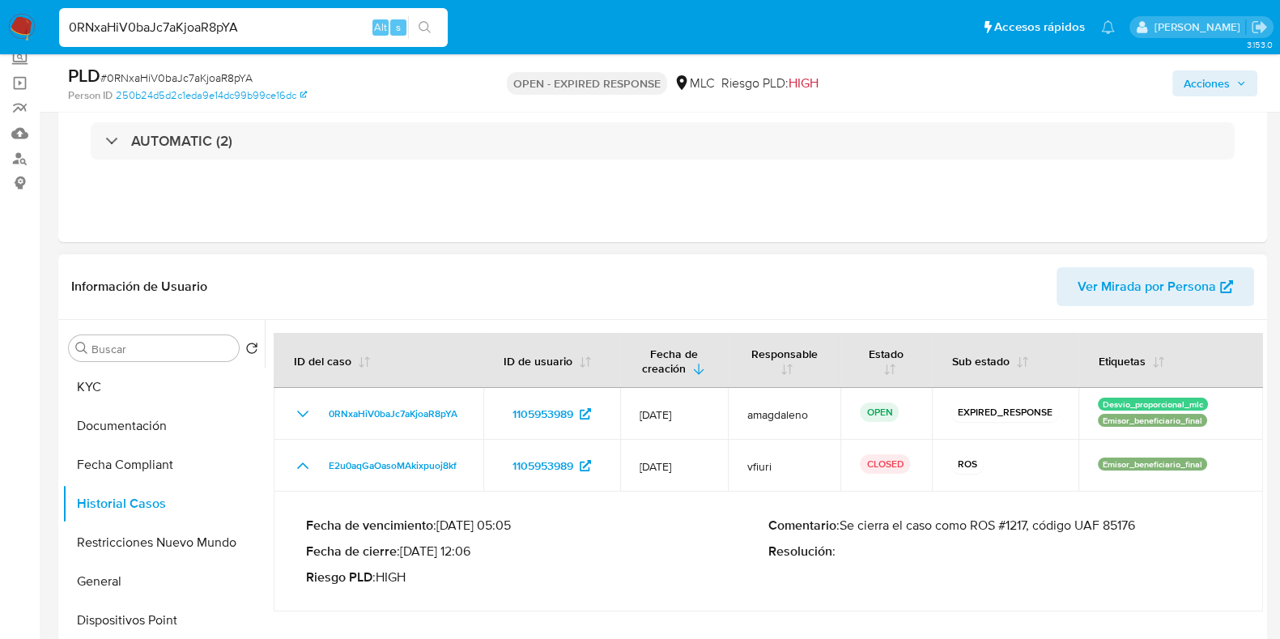
drag, startPoint x: 364, startPoint y: 553, endPoint x: 539, endPoint y: 555, distance: 174.1
click at [539, 555] on p "Fecha de cierre : 08/08/2025 12:06" at bounding box center [537, 551] width 462 height 16
drag, startPoint x: 279, startPoint y: 29, endPoint x: 65, endPoint y: 27, distance: 214.6
click at [65, 27] on input "0RNxaHiV0baJc7aKjoaR8pYA" at bounding box center [253, 27] width 389 height 21
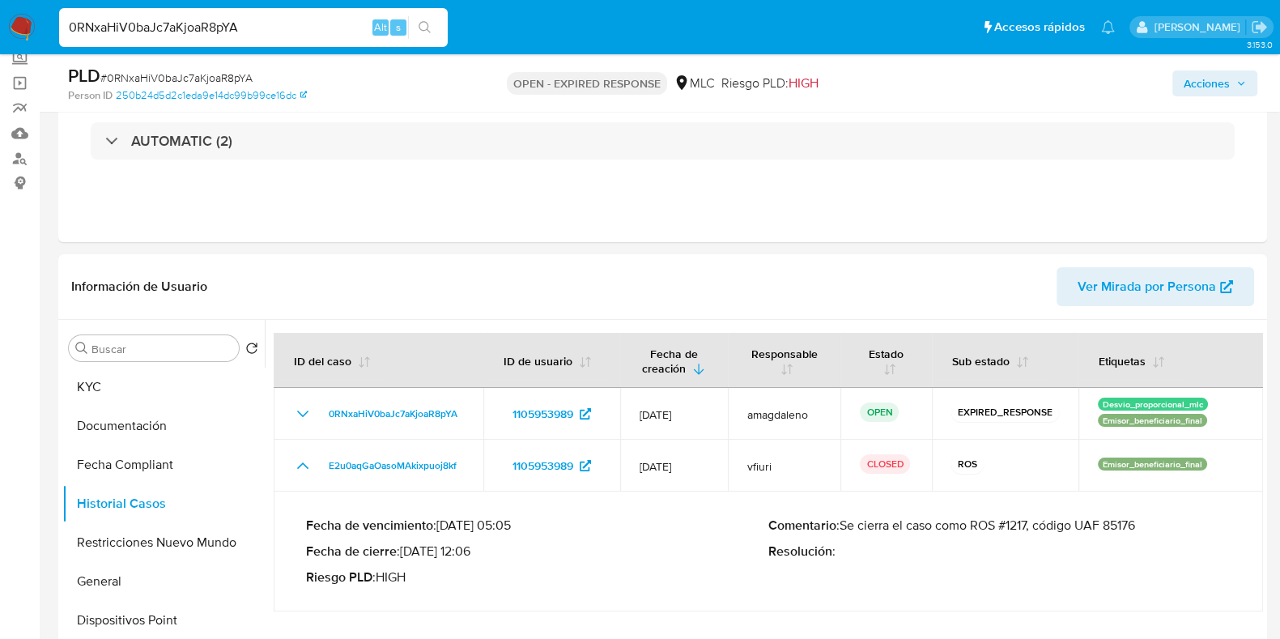
paste input "aMJE1kL8iO5Ez5c0vOPp6jYU"
type input "aMJE1kL8iO5Ez5c0vOPp6jYU"
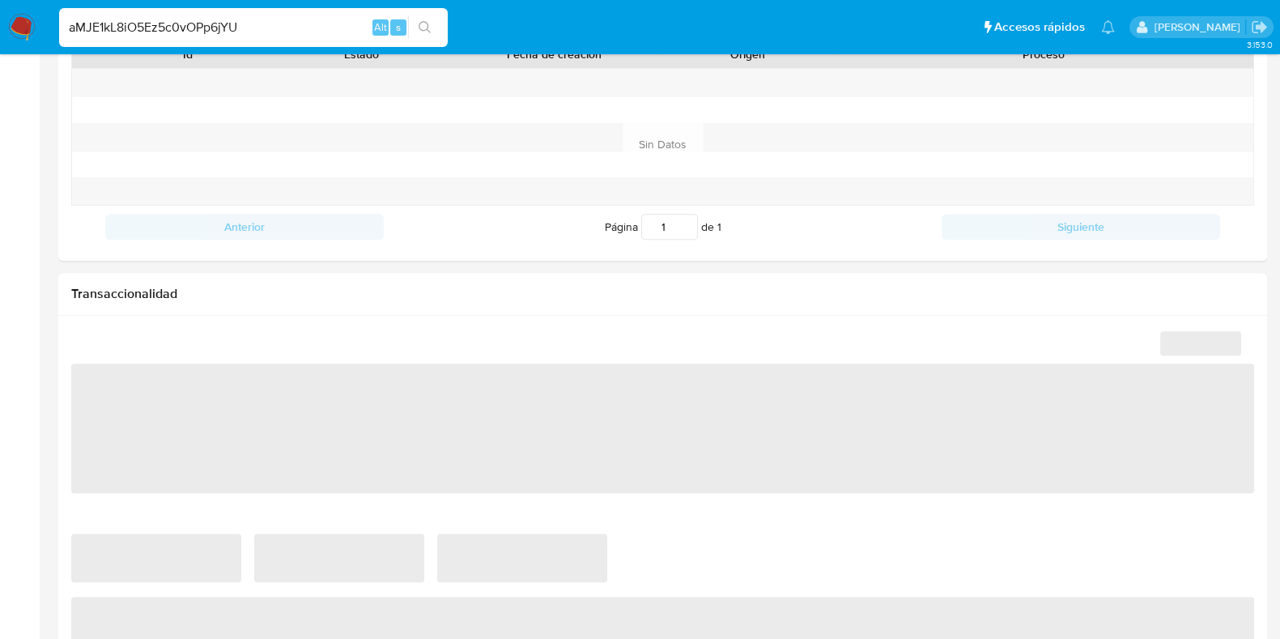
select select "10"
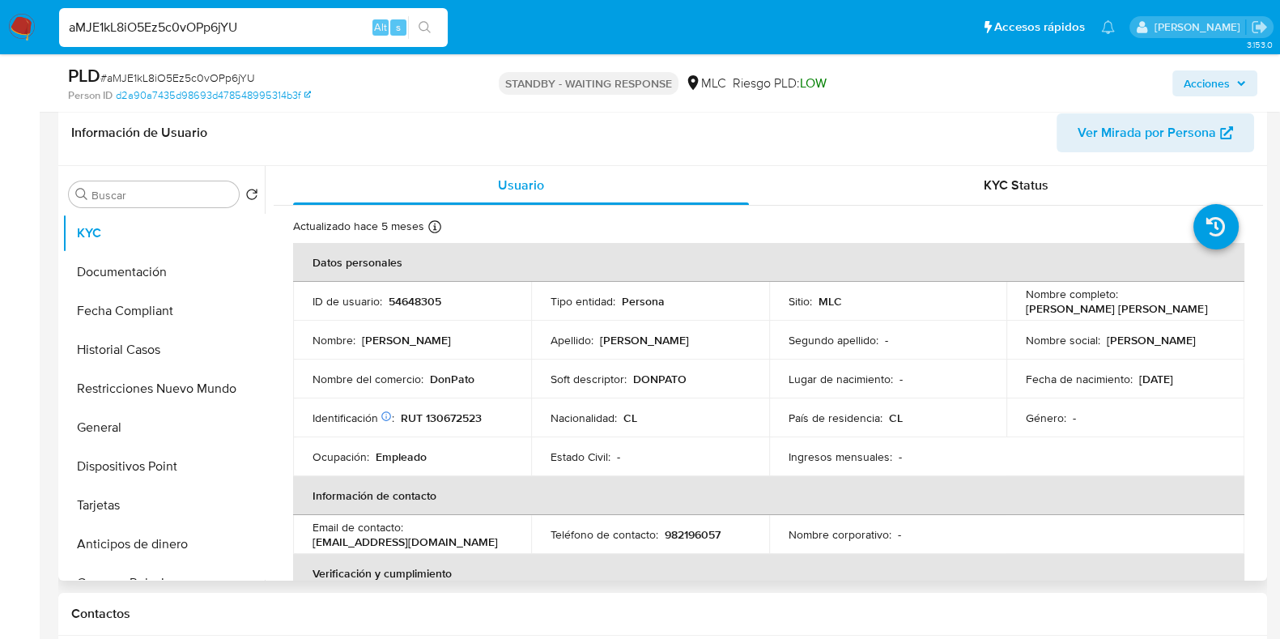
scroll to position [258, 0]
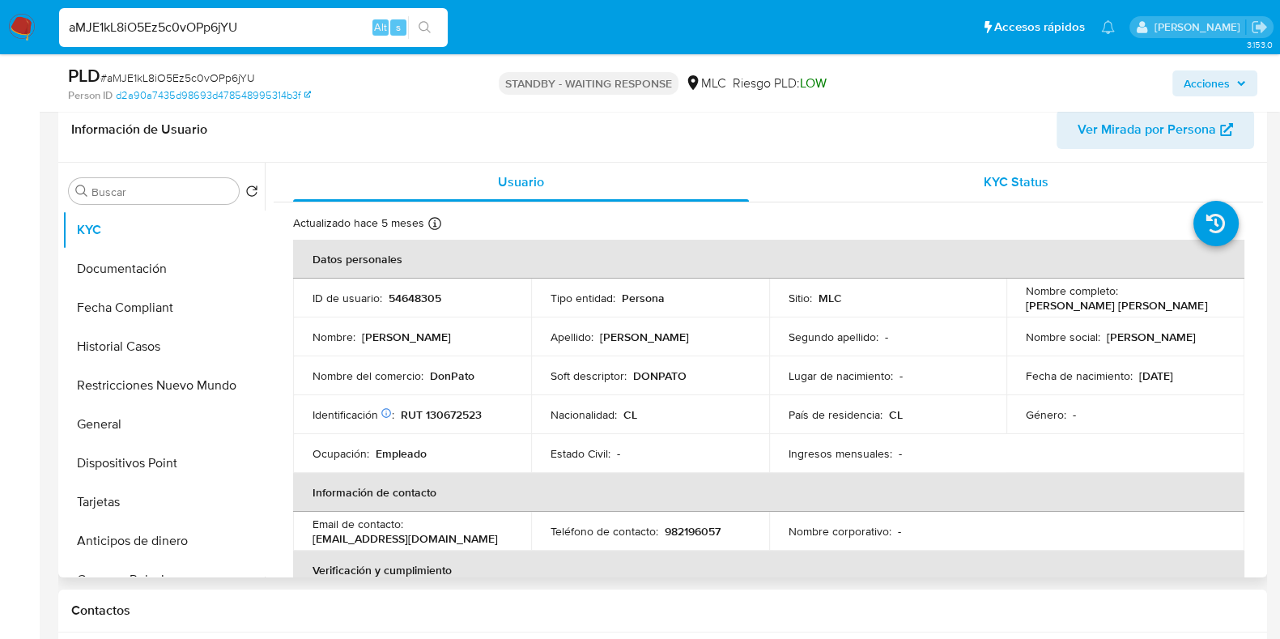
click at [1003, 198] on div "KYC Status" at bounding box center [1016, 182] width 456 height 39
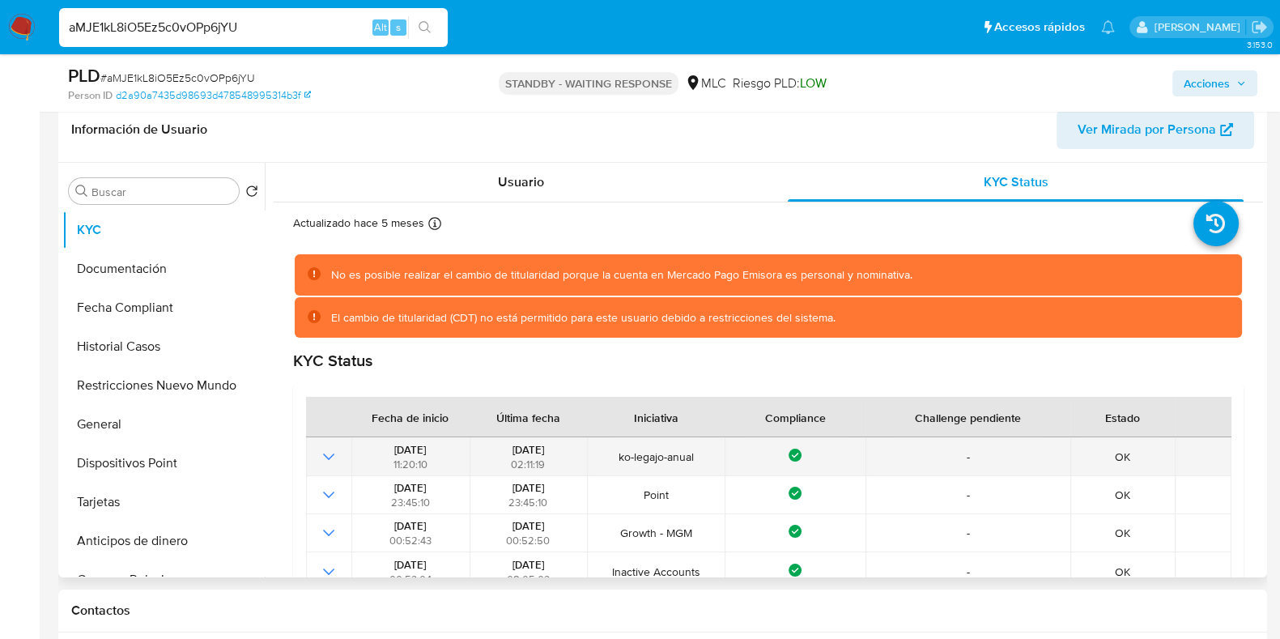
click at [706, 467] on div "KYC Status Fecha de inicio Última fecha Iniciativa Compliance Challenge pendien…" at bounding box center [768, 477] width 951 height 253
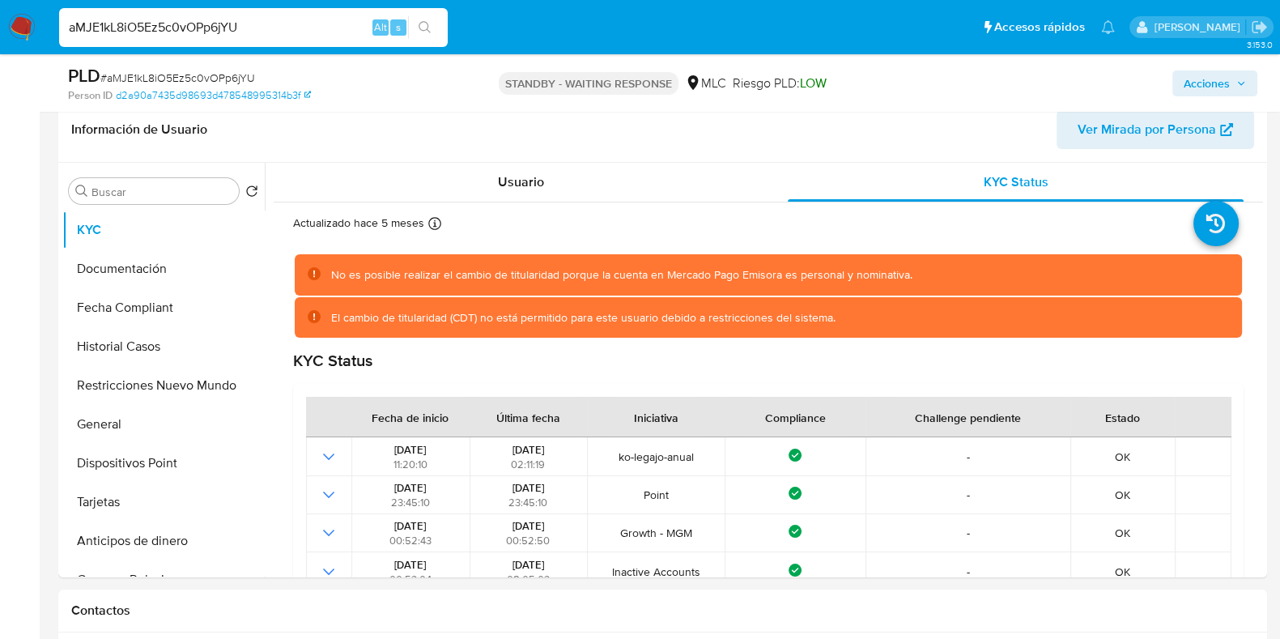
click at [281, 30] on input "aMJE1kL8iO5Ez5c0vOPp6jYU" at bounding box center [253, 27] width 389 height 21
drag, startPoint x: 270, startPoint y: 34, endPoint x: 53, endPoint y: 34, distance: 216.2
click at [53, 34] on ul "Pausado Ver notificaciones aMJE1kL8iO5Ez5c0vOPp6jYU Alt s Accesos rápidos Presi…" at bounding box center [587, 26] width 1072 height 40
paste input "kRqG4qqoa2nyAs2IvtlTEYta"
type input "kRqG4qqoa2nyAs2IvtlTEYta"
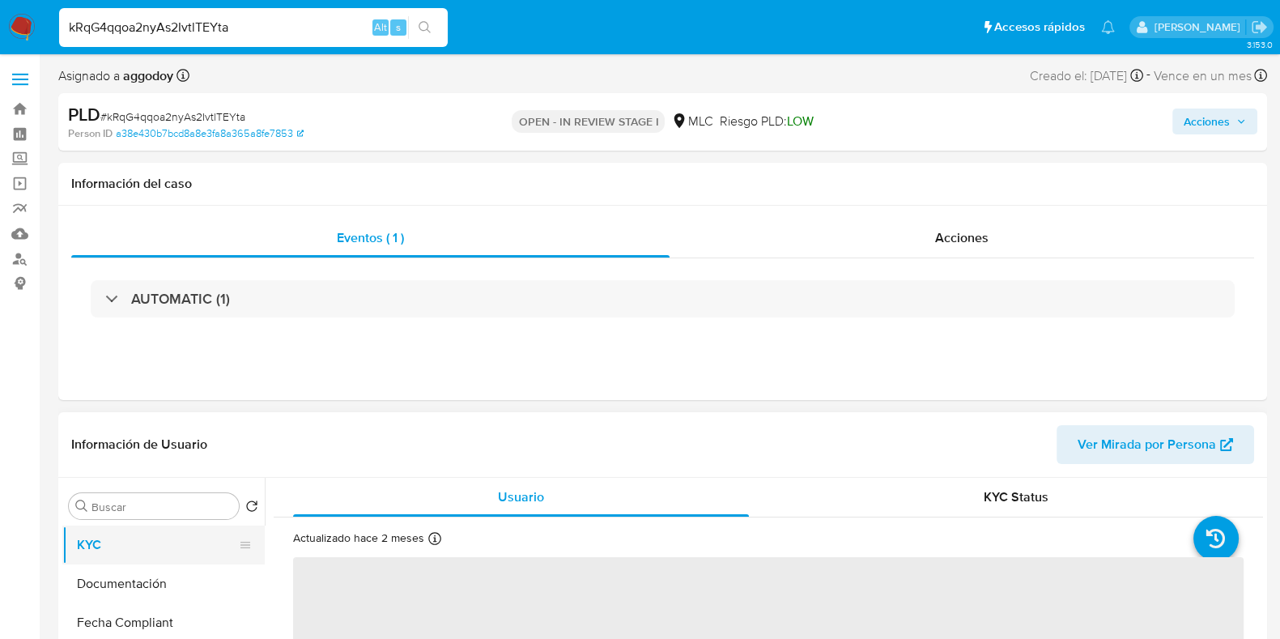
scroll to position [100, 0]
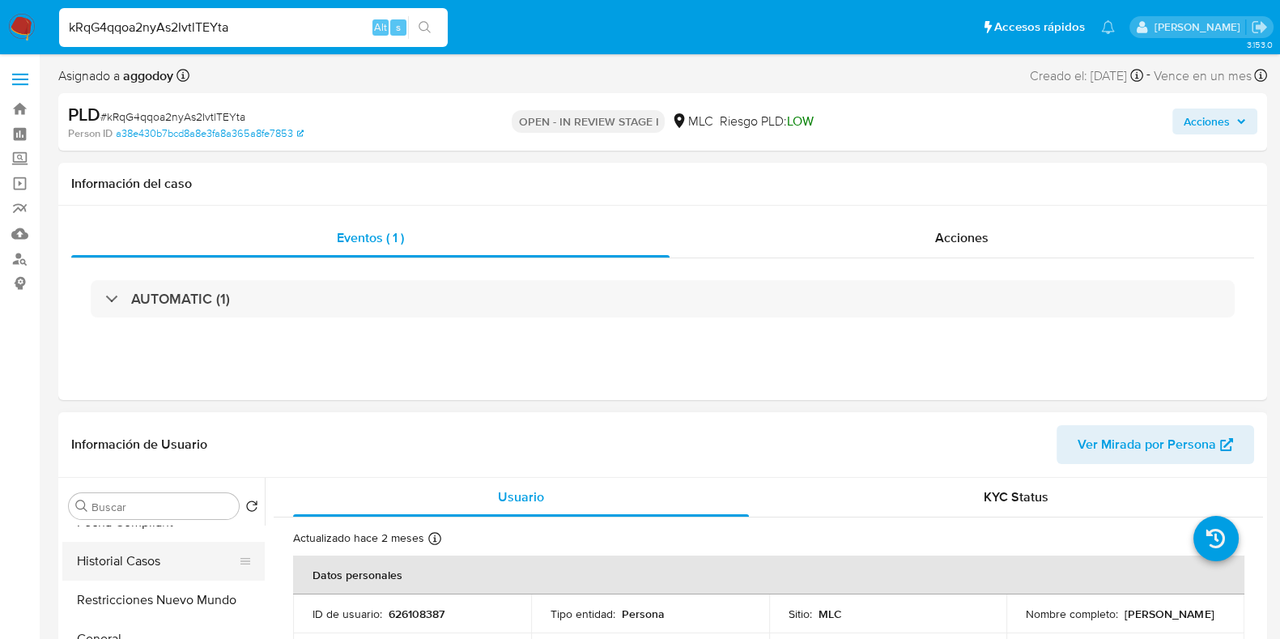
select select "10"
click at [172, 557] on button "Historial Casos" at bounding box center [156, 561] width 189 height 39
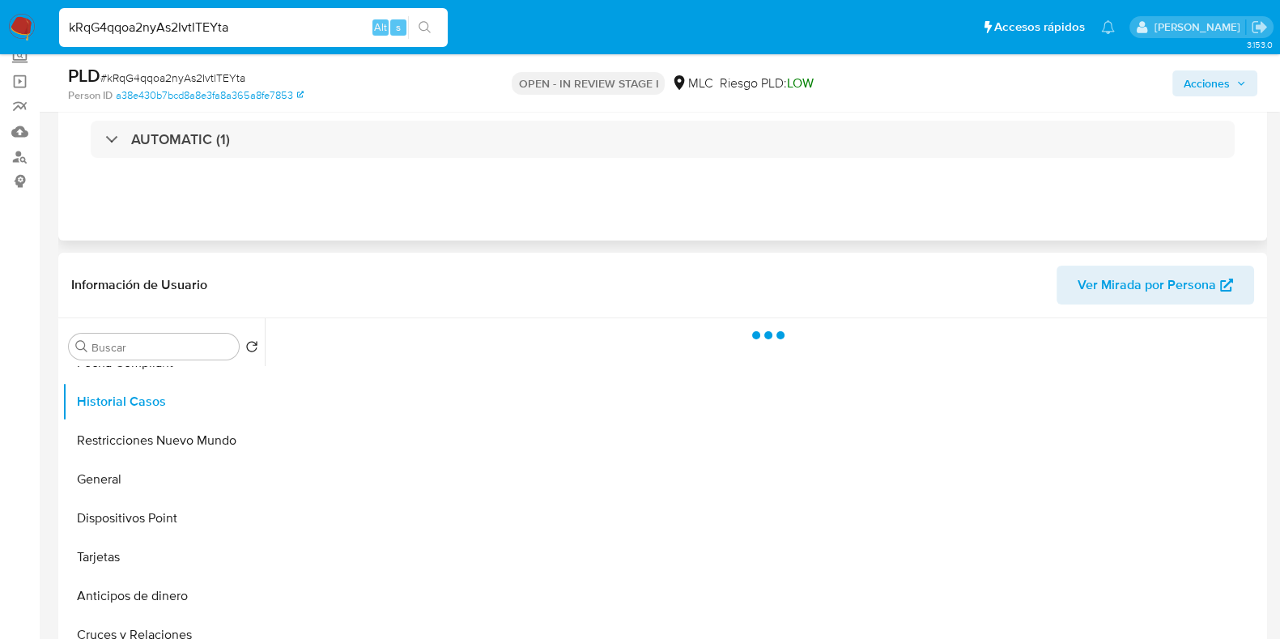
scroll to position [202, 0]
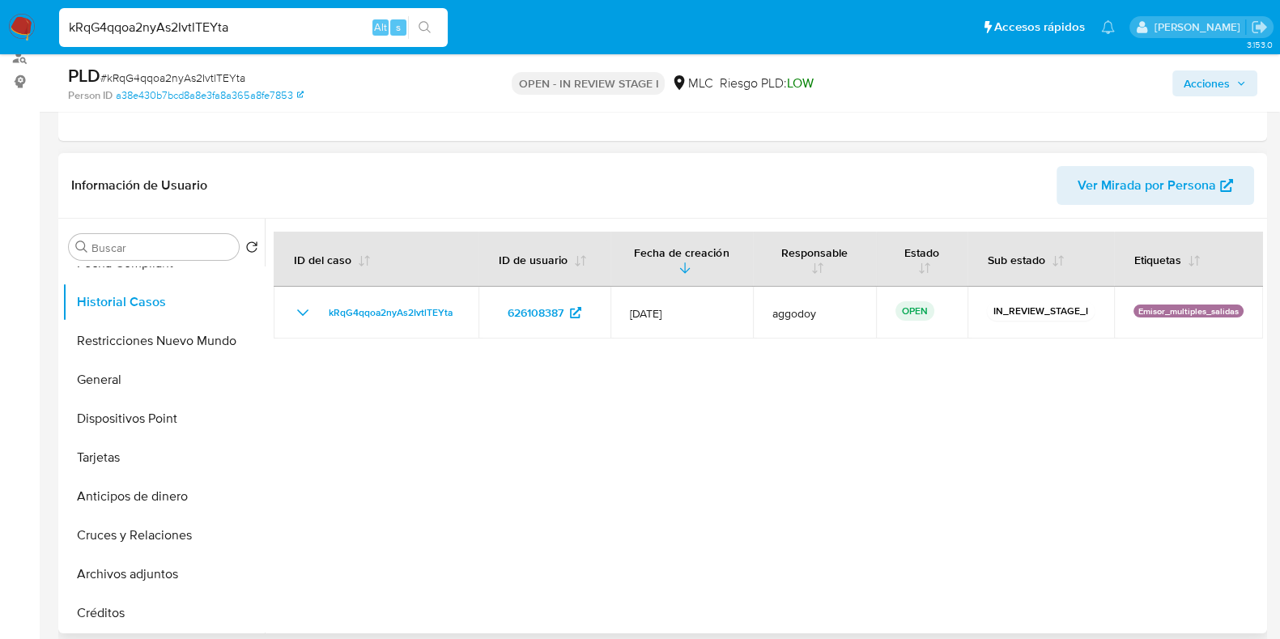
click at [1110, 181] on span "Ver Mirada por Persona" at bounding box center [1147, 185] width 138 height 39
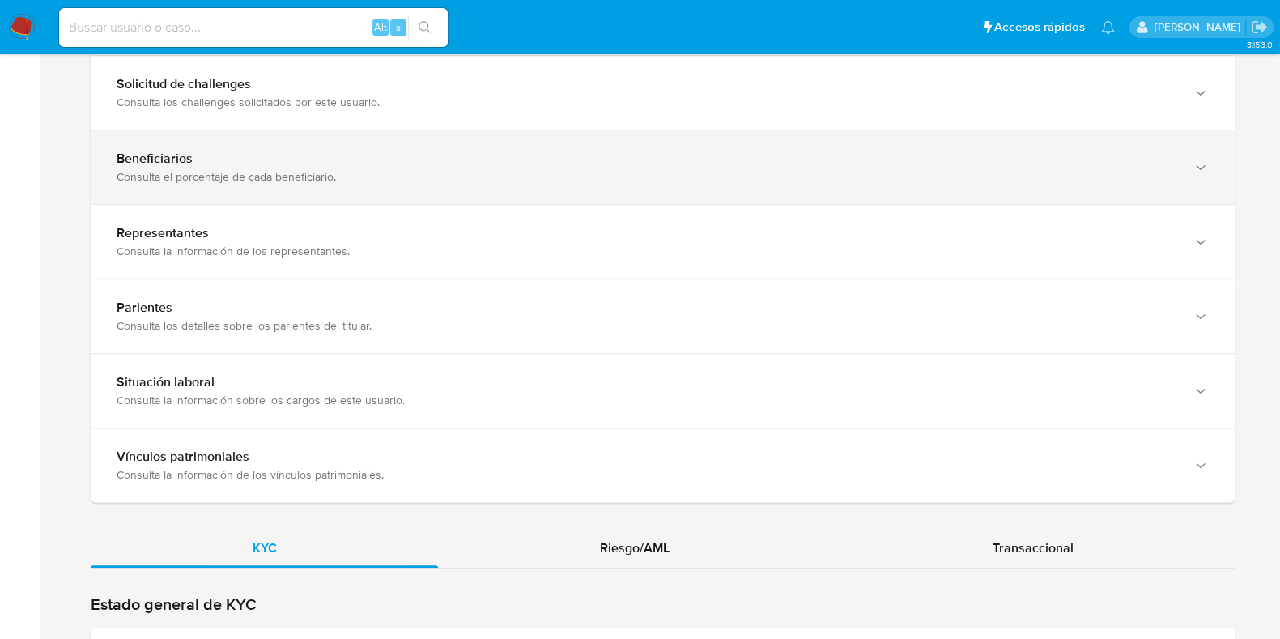
scroll to position [1215, 0]
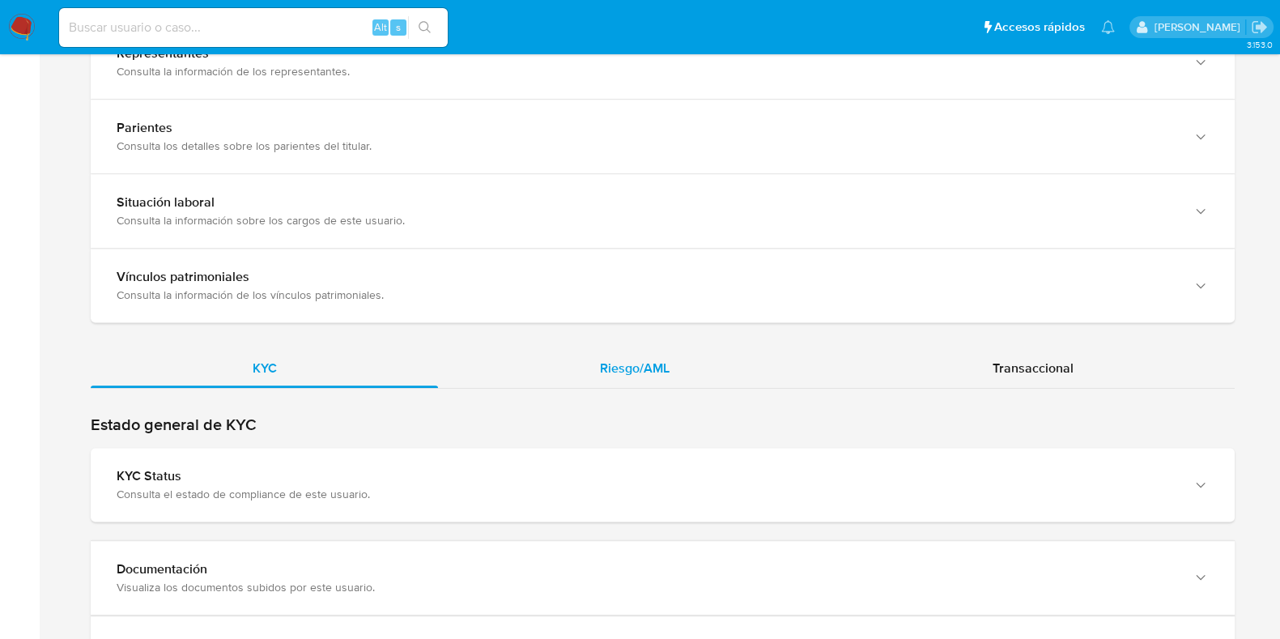
click at [592, 369] on div "Riesgo/AML" at bounding box center [634, 368] width 393 height 39
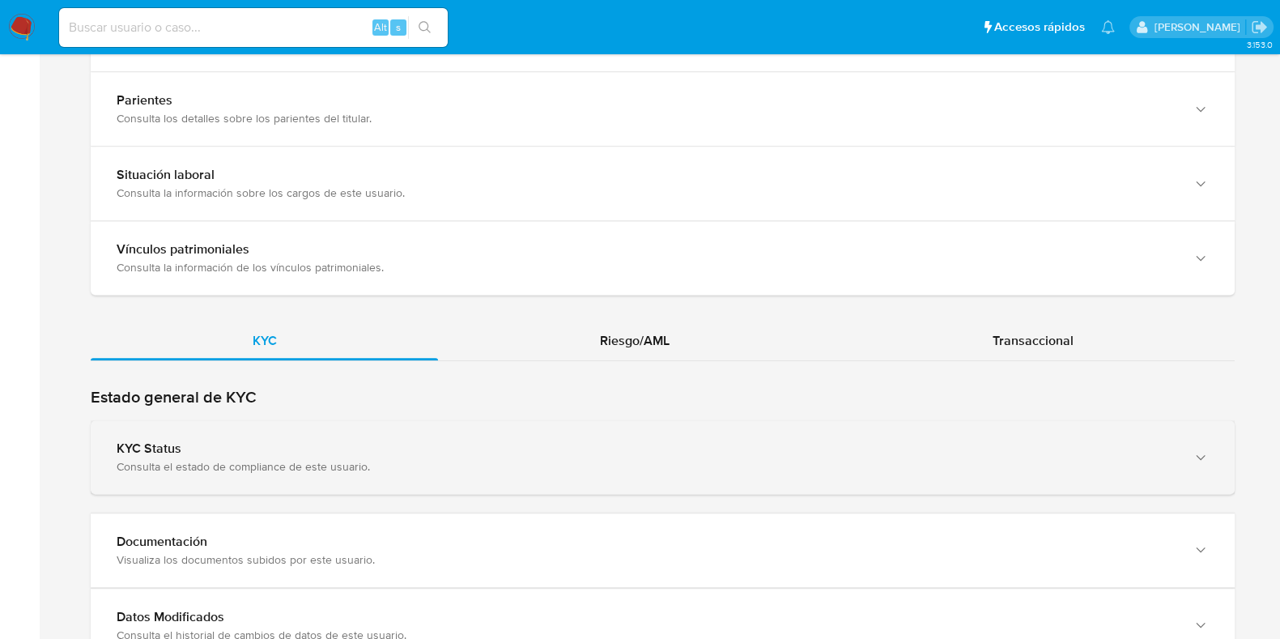
scroll to position [1315, 0]
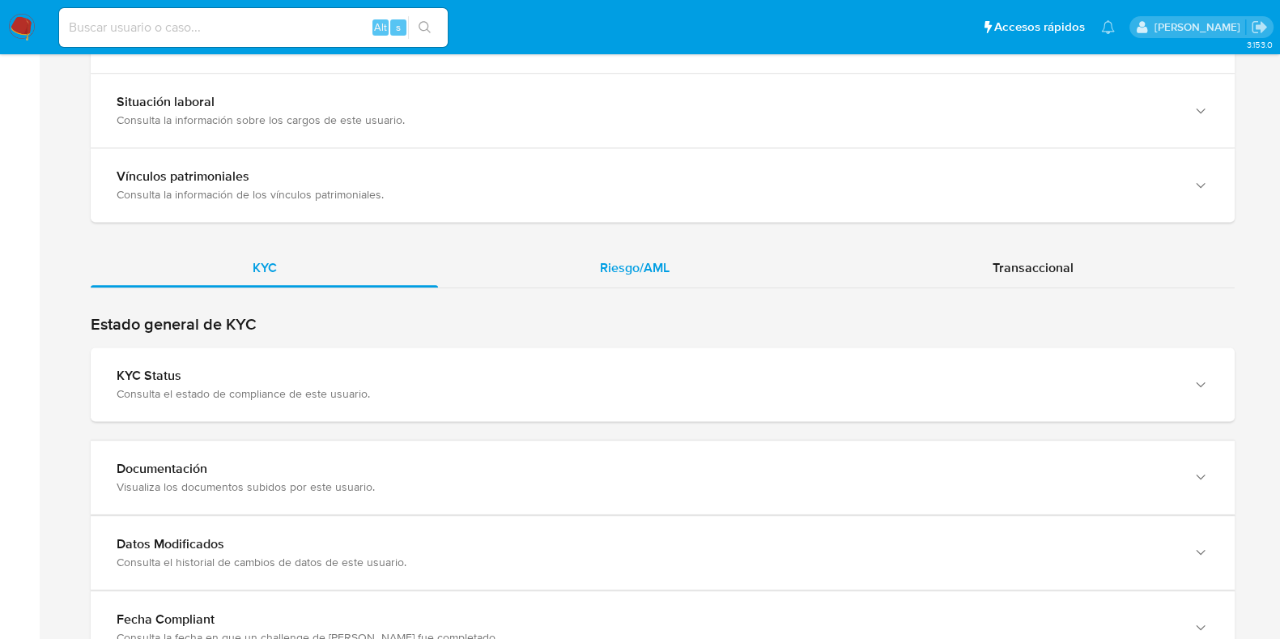
click at [620, 277] on div "Riesgo/AML" at bounding box center [634, 268] width 393 height 39
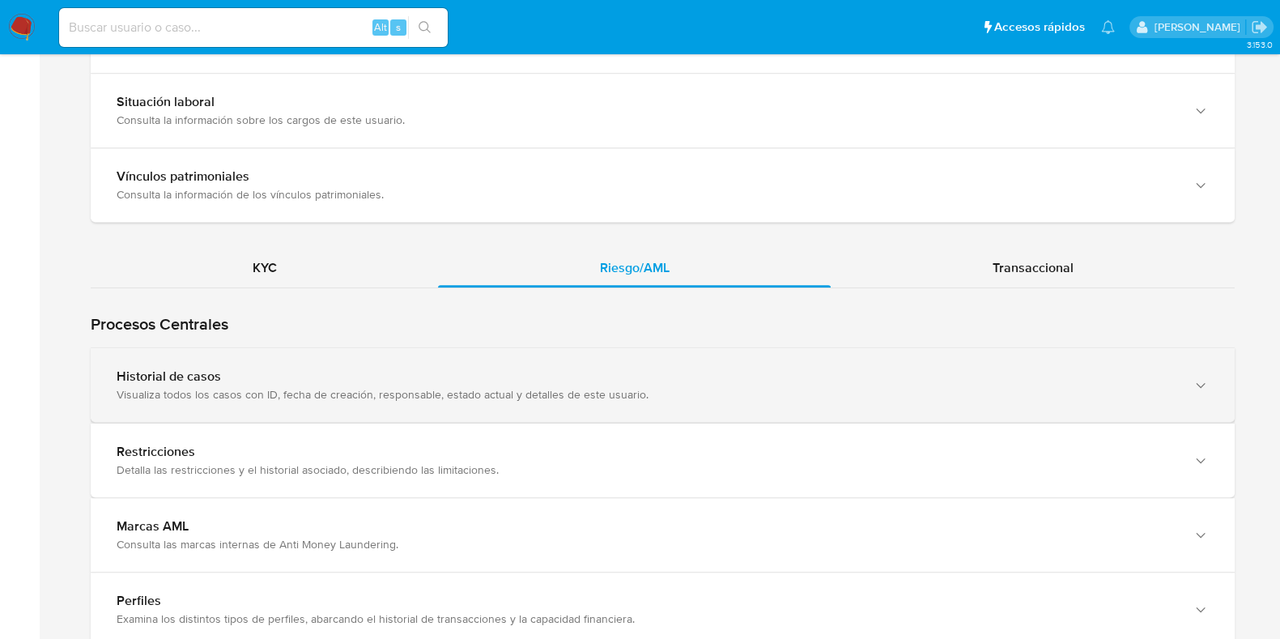
click at [475, 378] on div "Historial de casos" at bounding box center [647, 376] width 1060 height 16
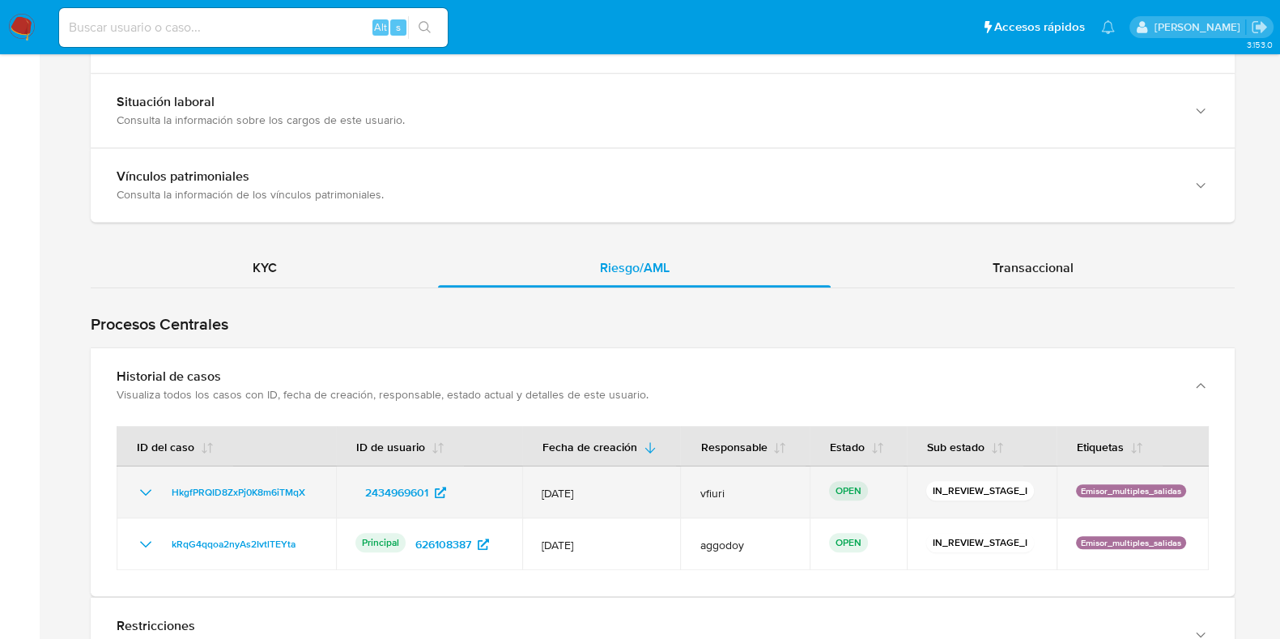
drag, startPoint x: 549, startPoint y: 489, endPoint x: 598, endPoint y: 486, distance: 48.7
click at [598, 486] on span "[DATE]" at bounding box center [601, 493] width 119 height 15
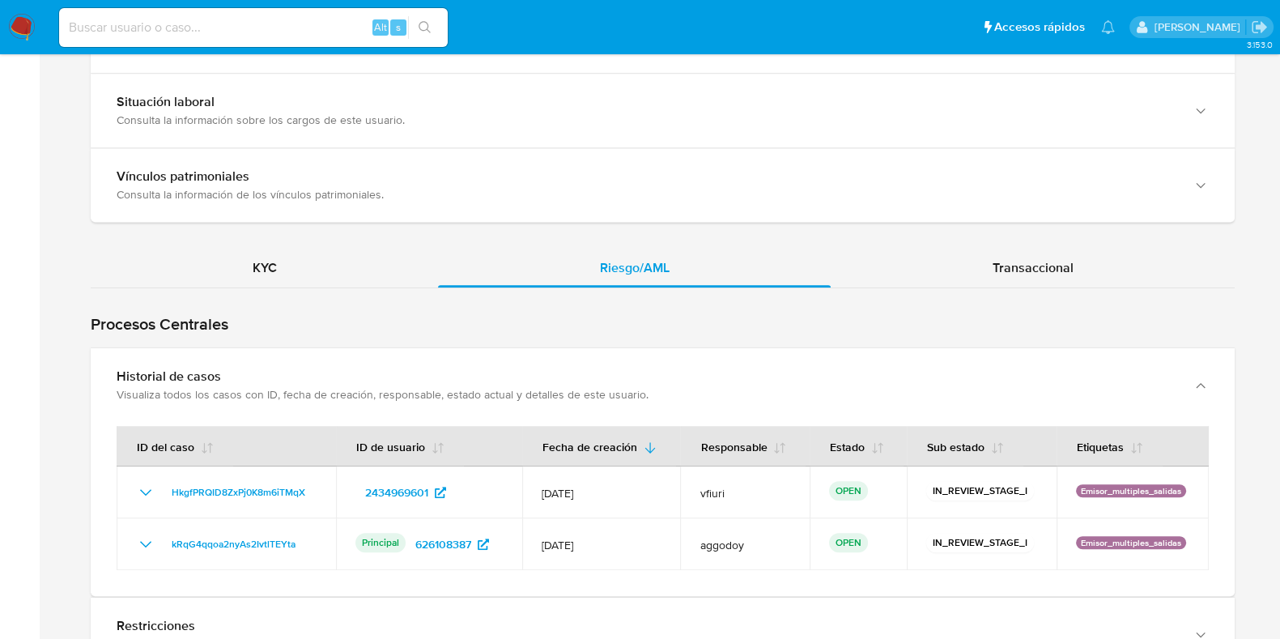
click at [219, 38] on div "Alt s" at bounding box center [253, 27] width 389 height 39
click at [192, 20] on input at bounding box center [253, 27] width 389 height 21
paste input "26ptoFLlMyofFlfzFOHyUOcz"
type input "26ptoFLlMyofFlfzFOHyUOcz"
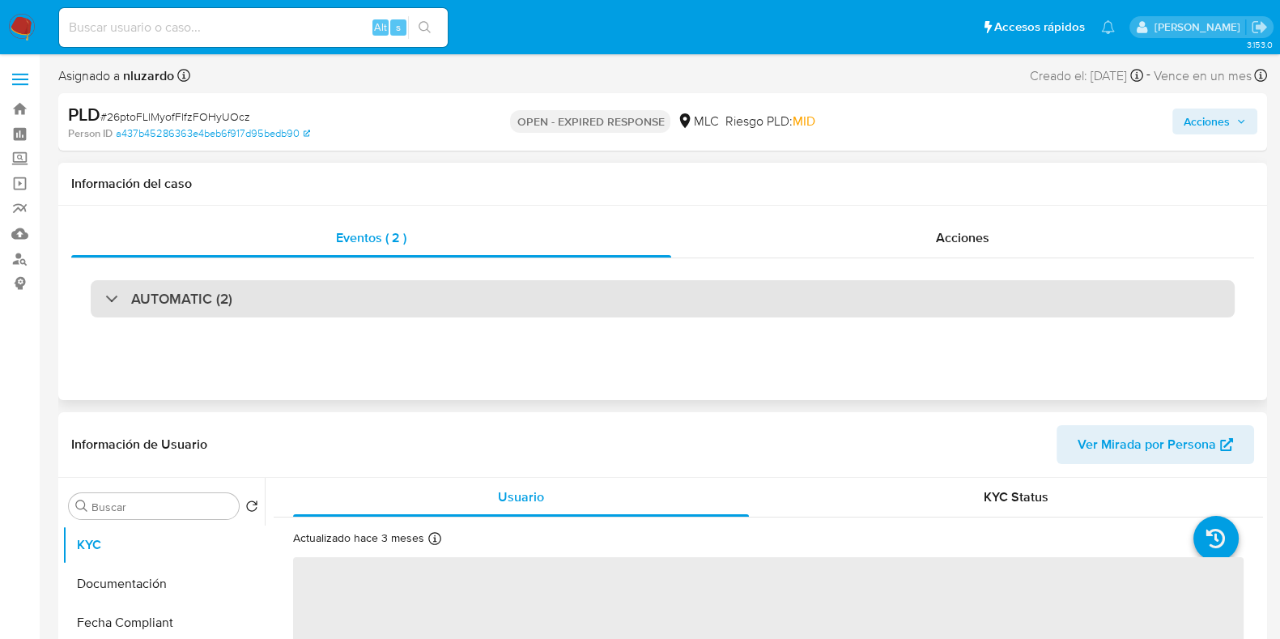
click at [324, 293] on div "AUTOMATIC (2)" at bounding box center [663, 298] width 1144 height 37
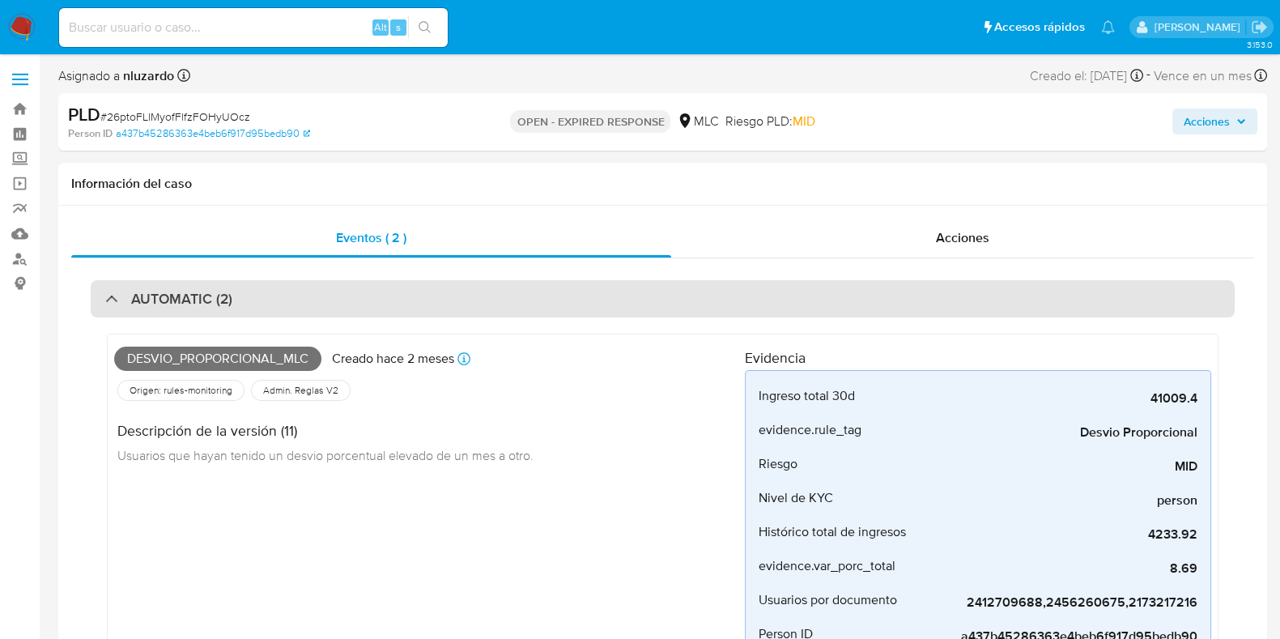
select select "10"
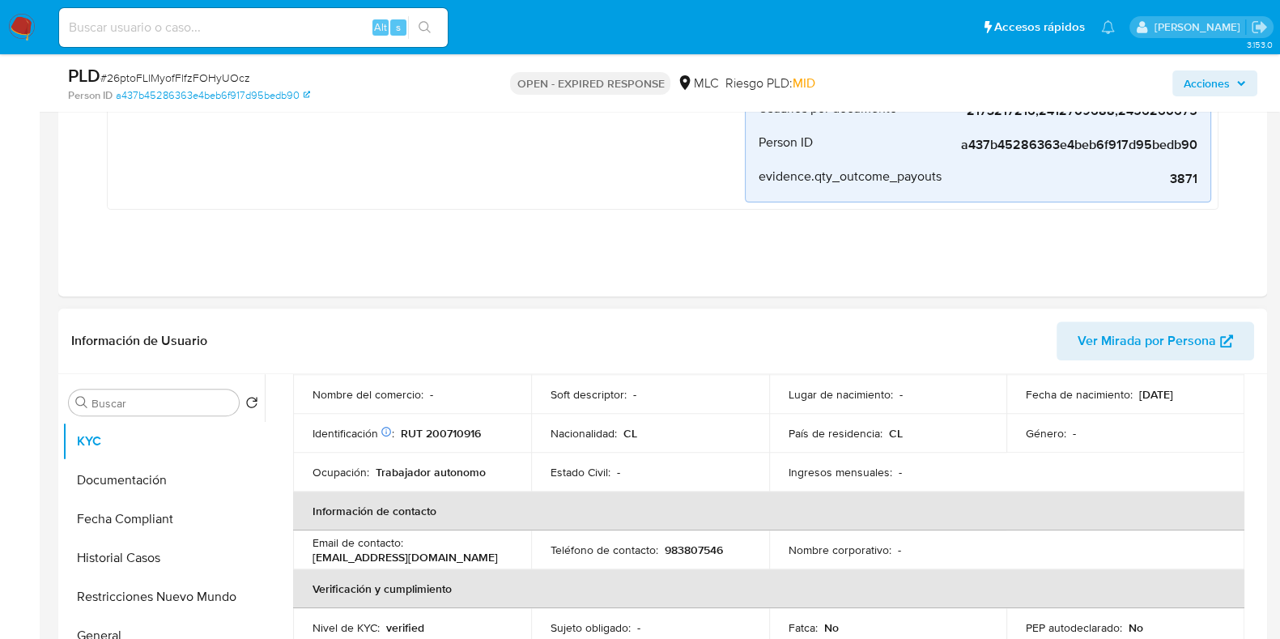
scroll to position [202, 0]
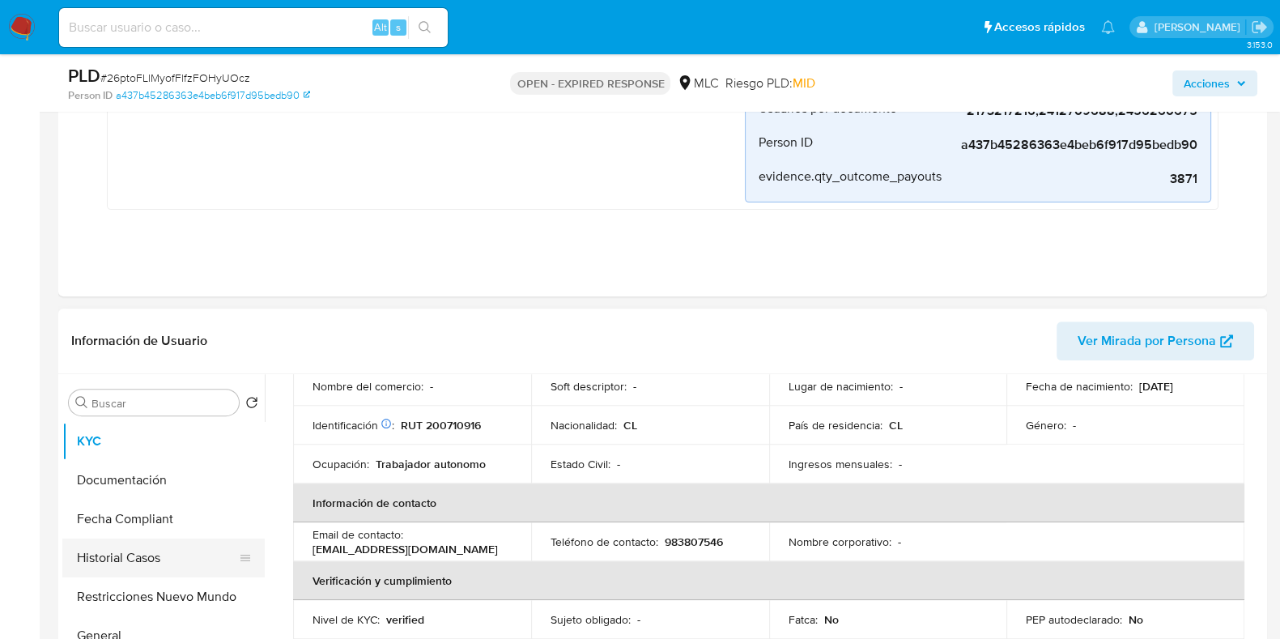
click at [156, 548] on button "Historial Casos" at bounding box center [156, 558] width 189 height 39
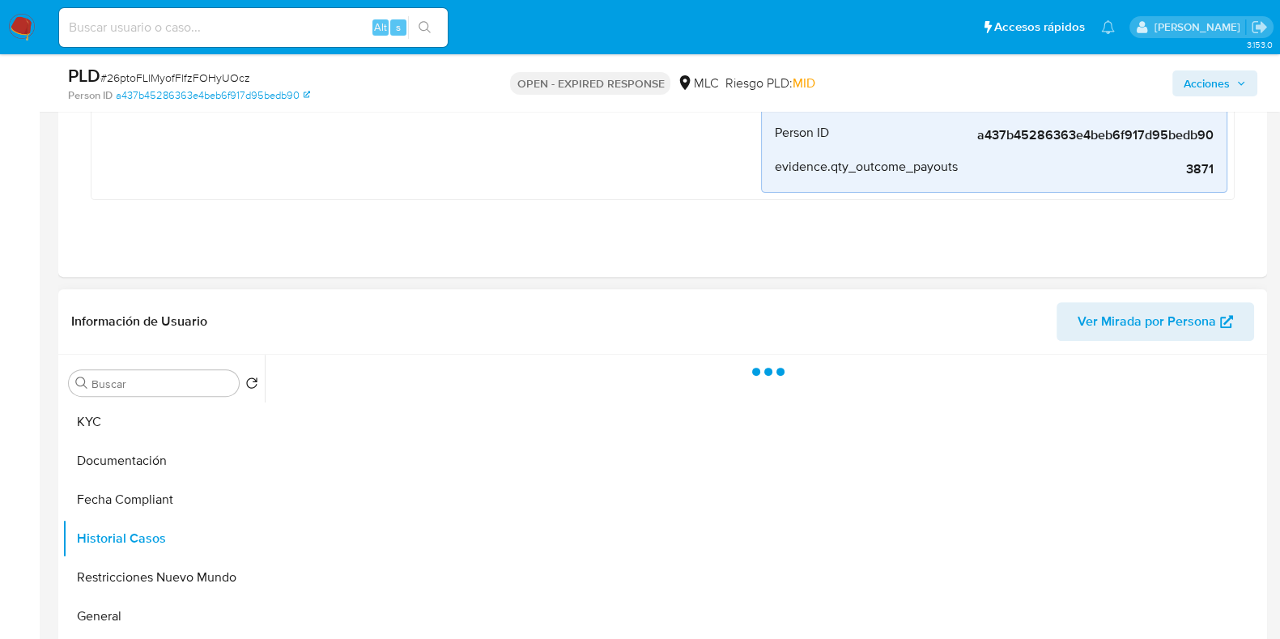
click at [1100, 313] on span "Ver Mirada por Persona" at bounding box center [1147, 321] width 138 height 39
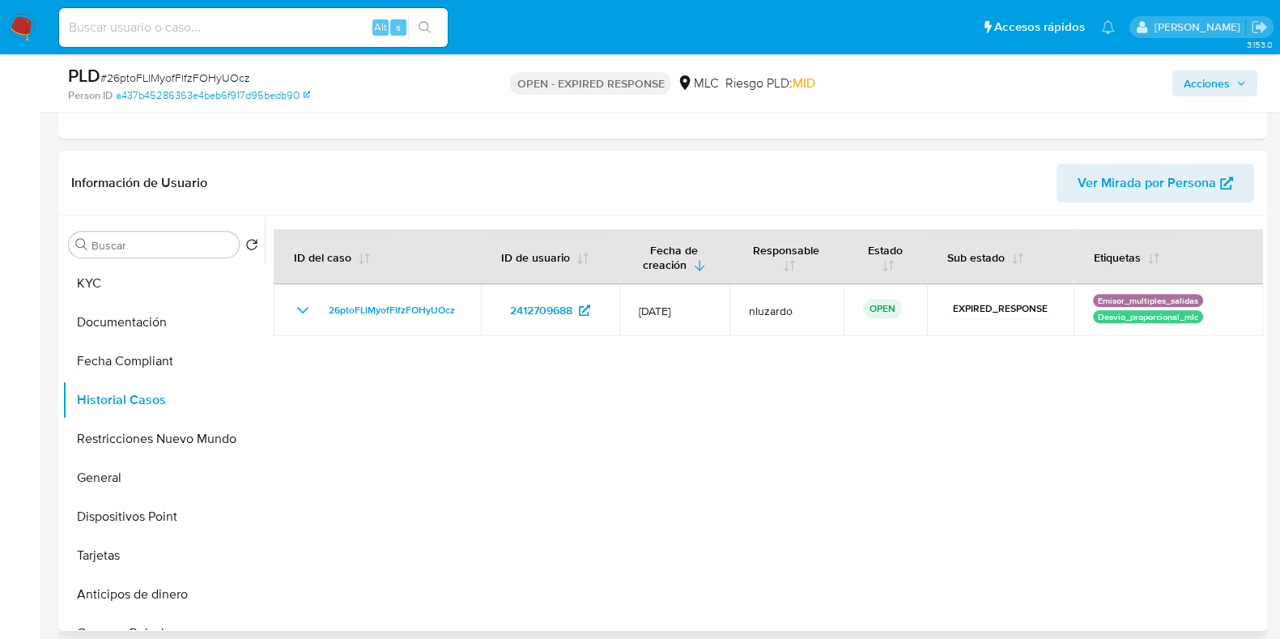
scroll to position [911, 0]
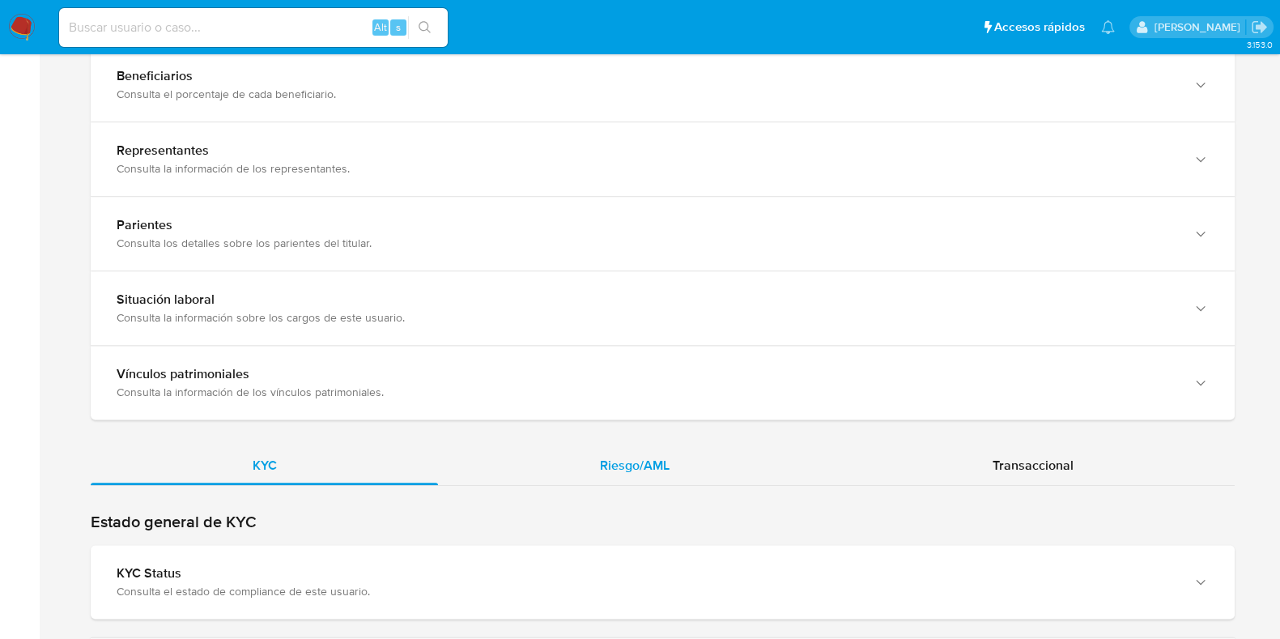
scroll to position [1215, 0]
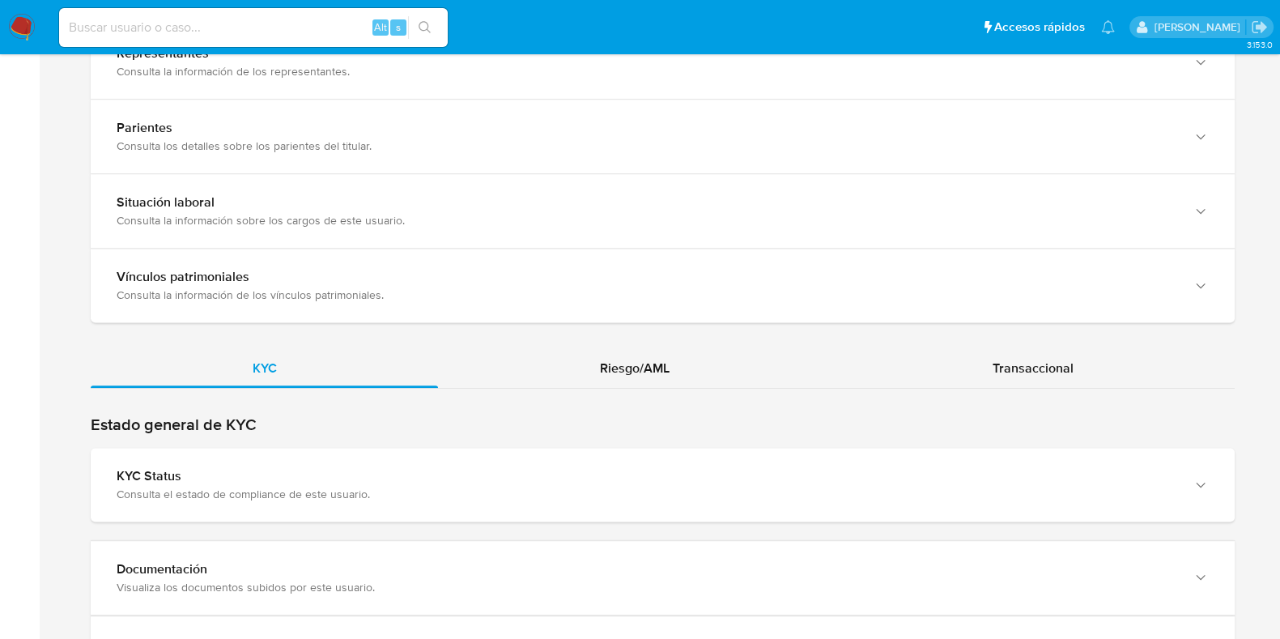
click at [607, 359] on span "Riesgo/AML" at bounding box center [635, 368] width 70 height 19
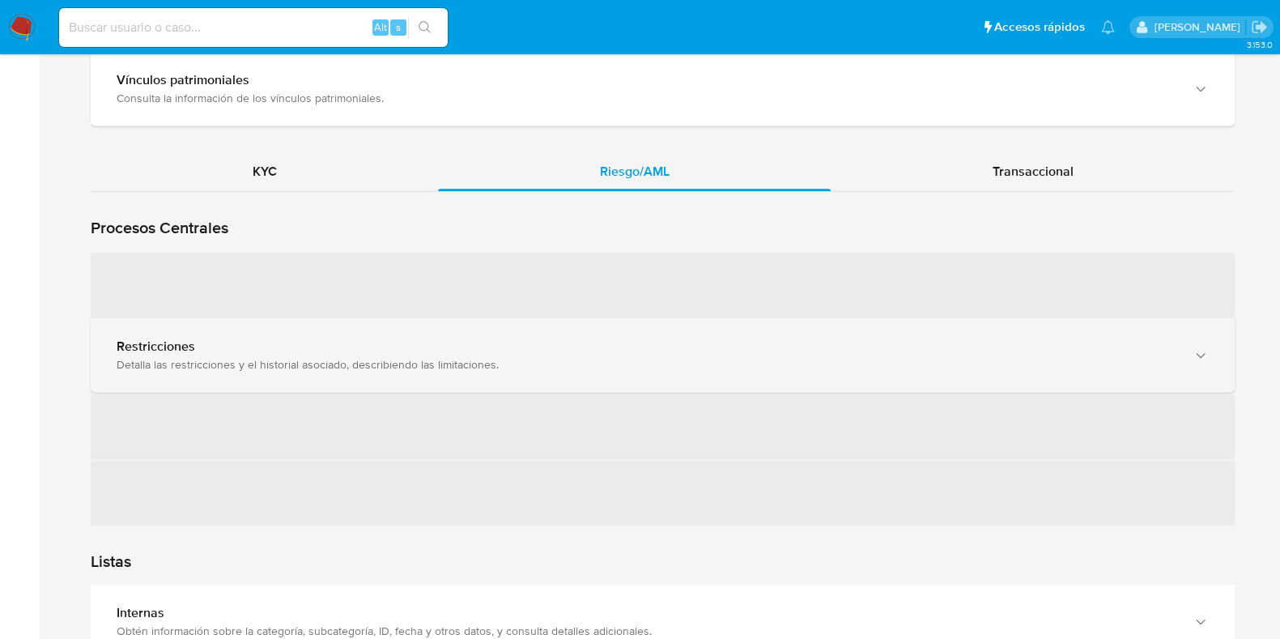
scroll to position [1416, 0]
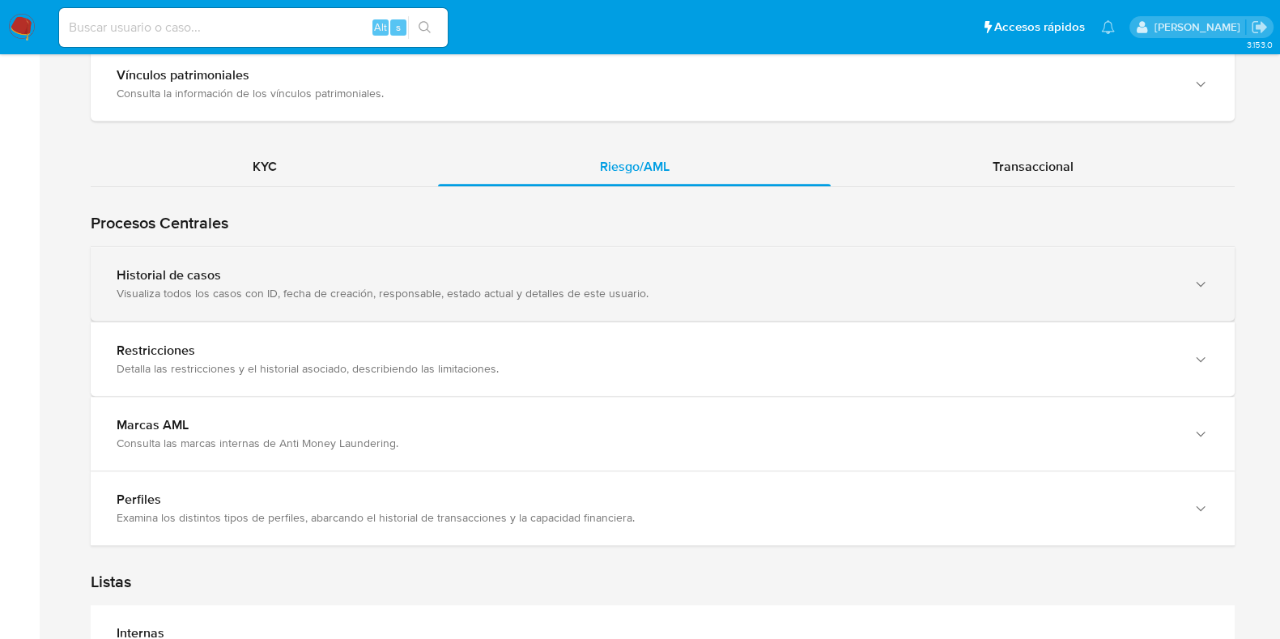
click at [364, 267] on div "Historial de casos" at bounding box center [647, 275] width 1060 height 16
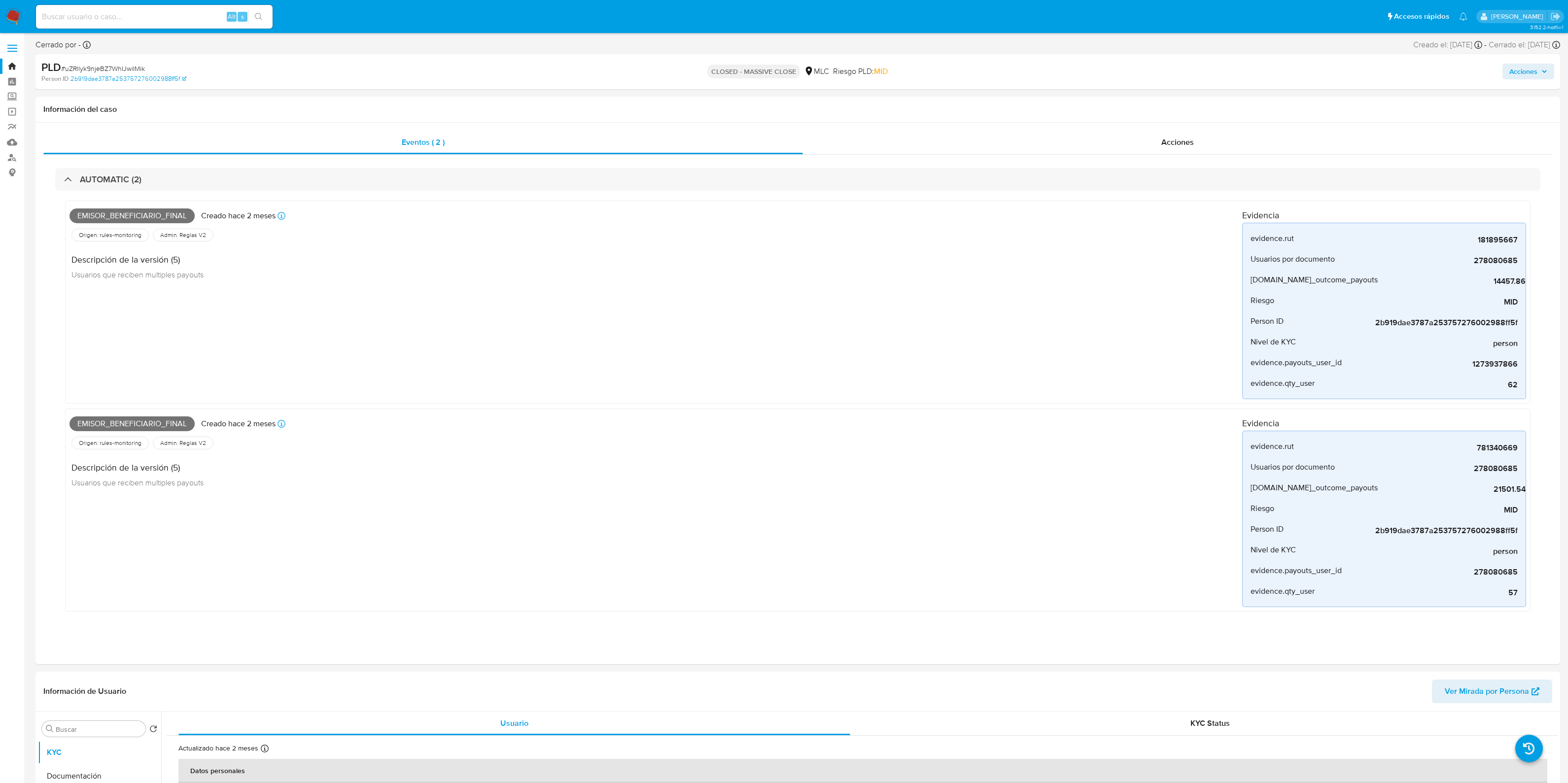
select select "10"
